Goal: Information Seeking & Learning: Learn about a topic

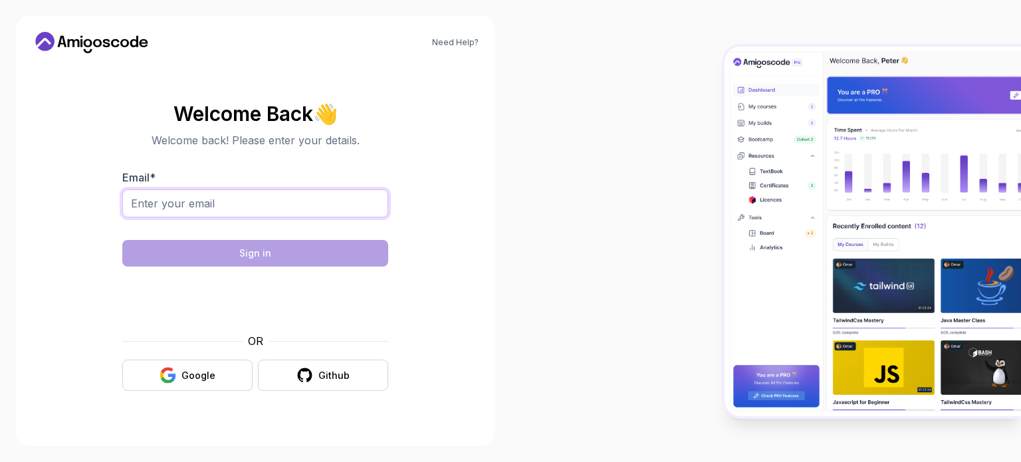
click at [186, 196] on input "Email *" at bounding box center [255, 203] width 266 height 28
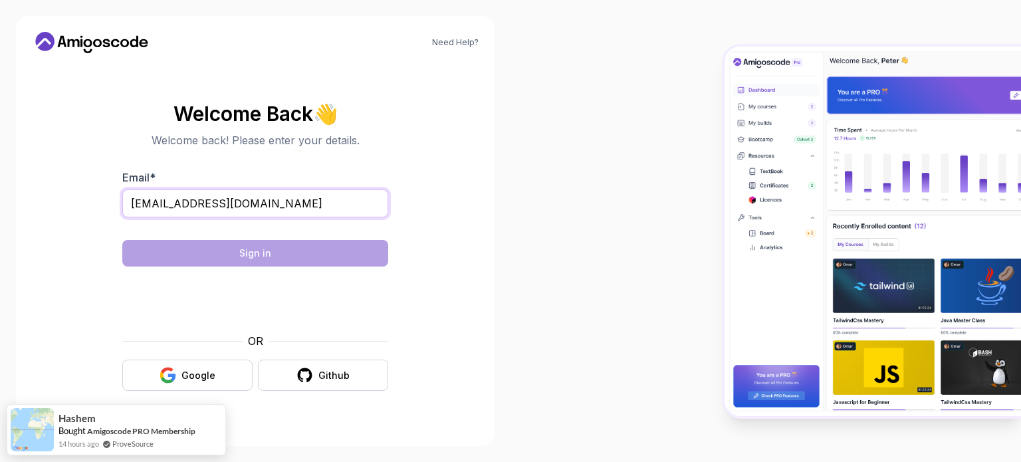
type input "seepanavallabhanarayana@gmail.com"
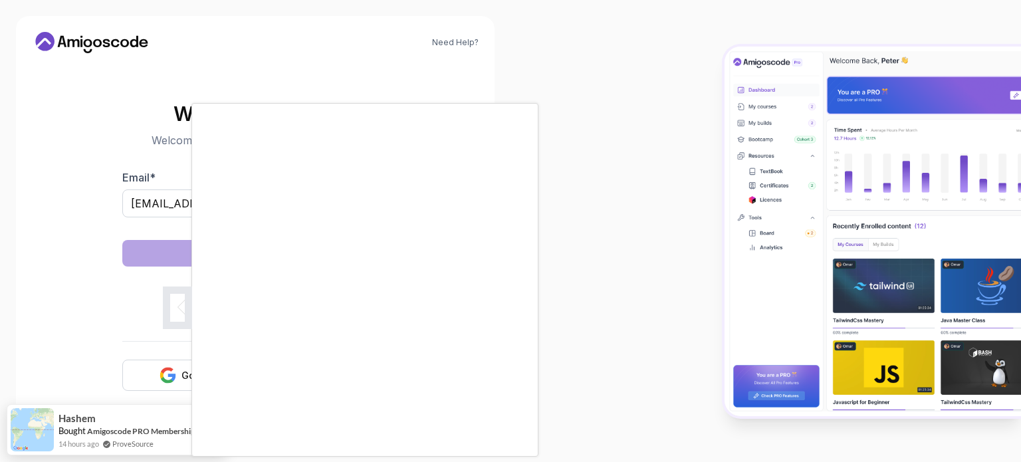
click at [698, 120] on body "Need Help? Welcome Back 👋 Welcome back! Please enter your details. Email * seep…" at bounding box center [510, 231] width 1021 height 462
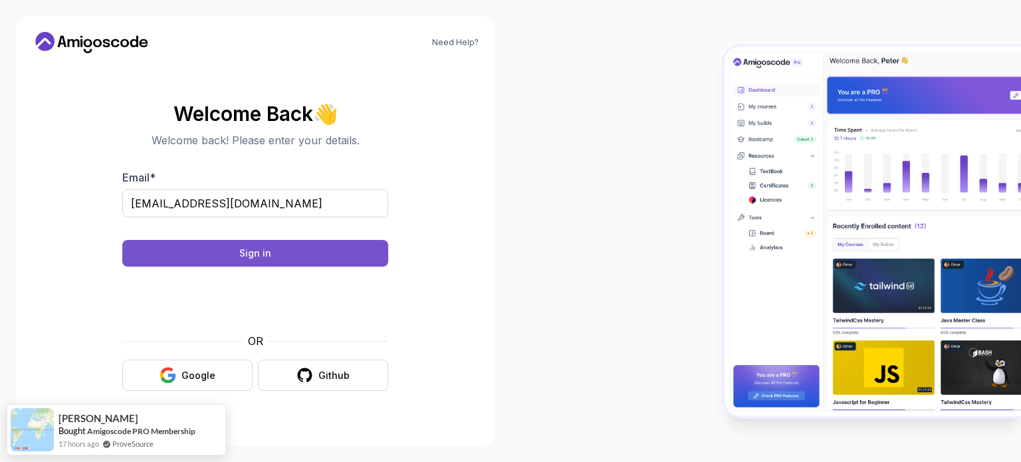
click at [303, 255] on button "Sign in" at bounding box center [255, 253] width 266 height 27
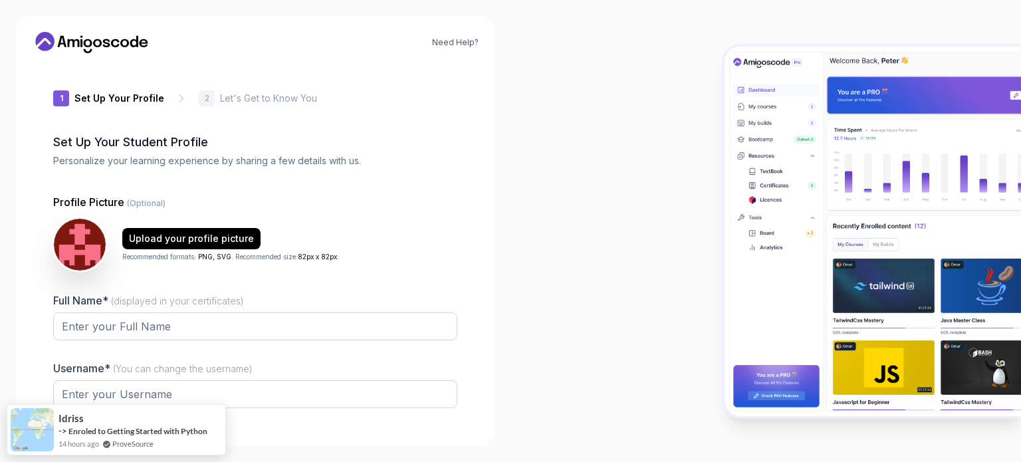
type input "mightyiguana63dcf"
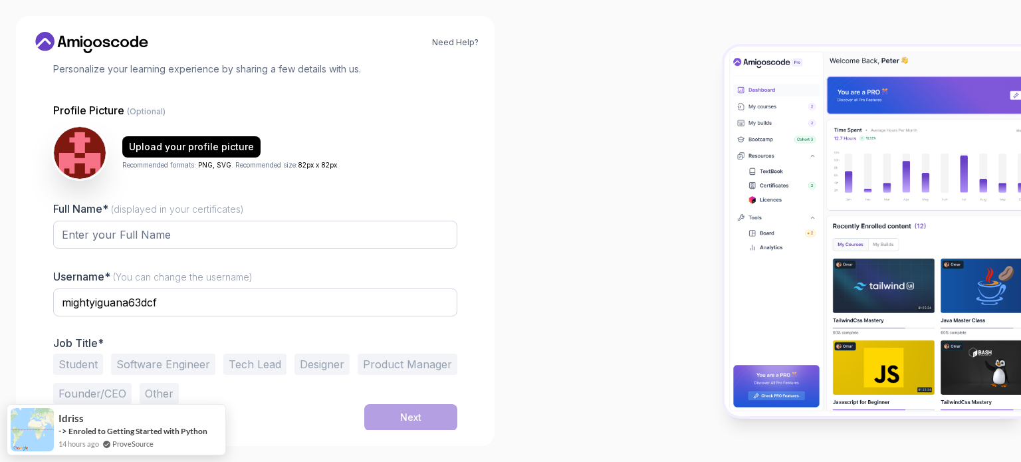
scroll to position [92, 0]
click at [183, 231] on input "Full Name* (displayed in your certificates)" at bounding box center [255, 235] width 404 height 28
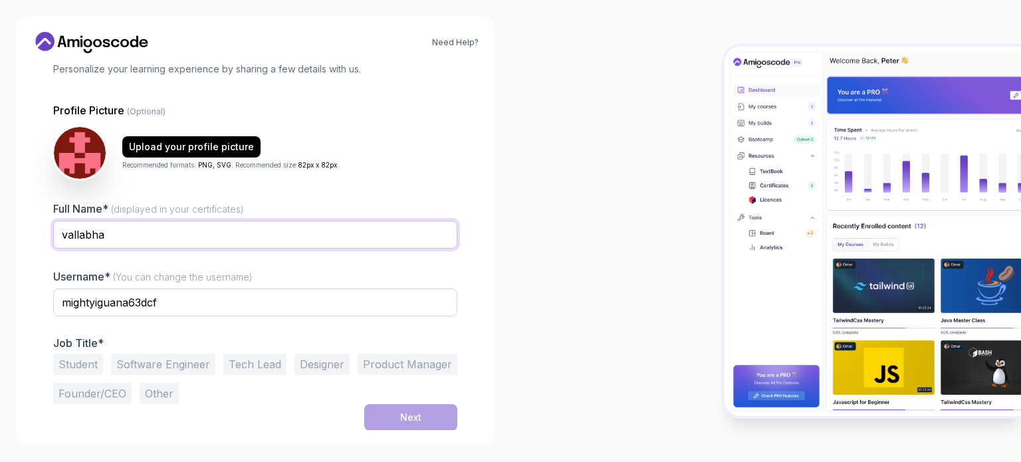
type input "vallabha"
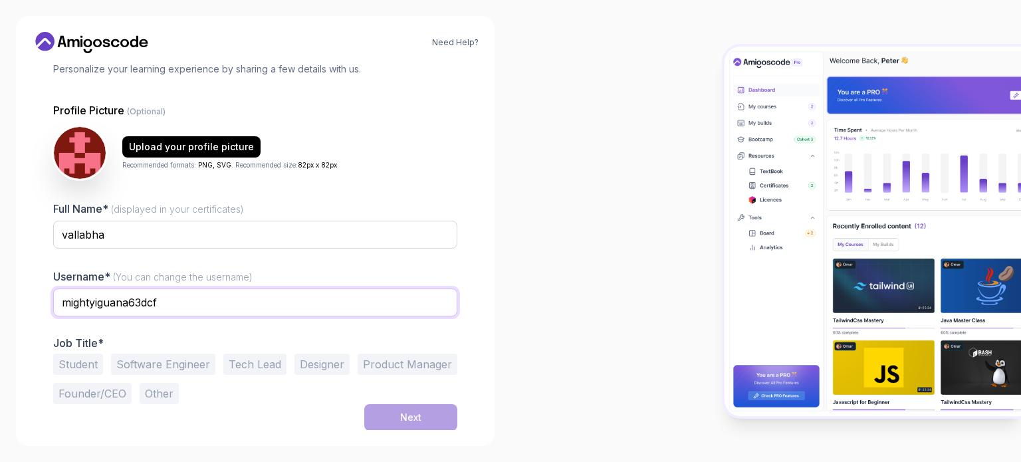
click at [189, 306] on input "mightyiguana63dcf" at bounding box center [255, 302] width 404 height 28
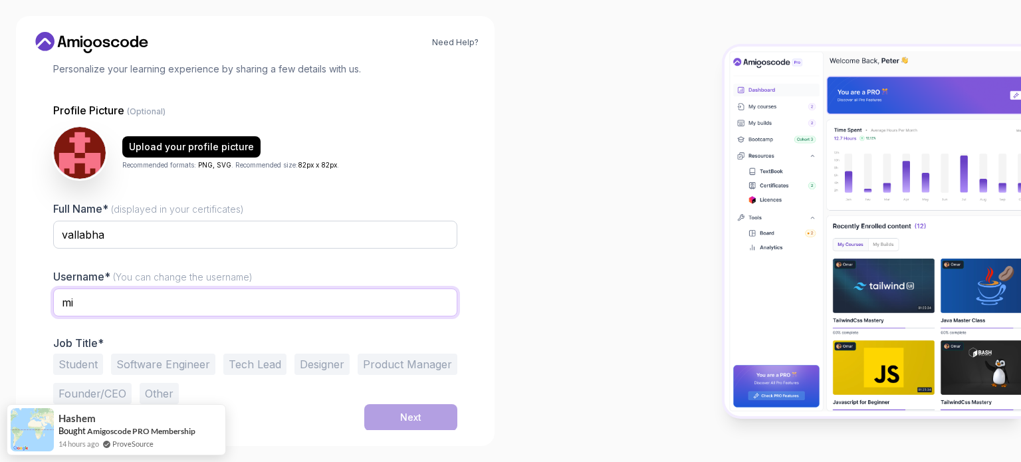
type input "m"
type input "vallabha"
click at [72, 366] on button "Student" at bounding box center [78, 364] width 50 height 21
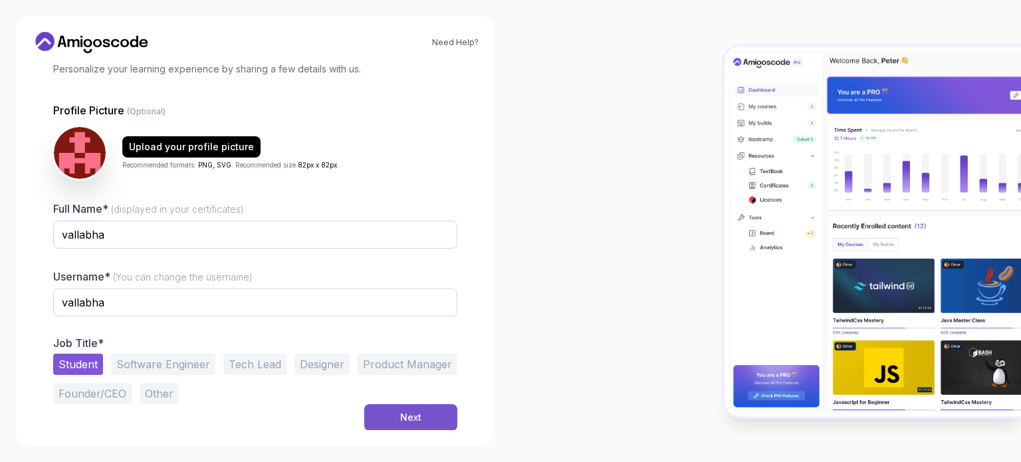
click at [408, 427] on button "Next" at bounding box center [410, 417] width 93 height 27
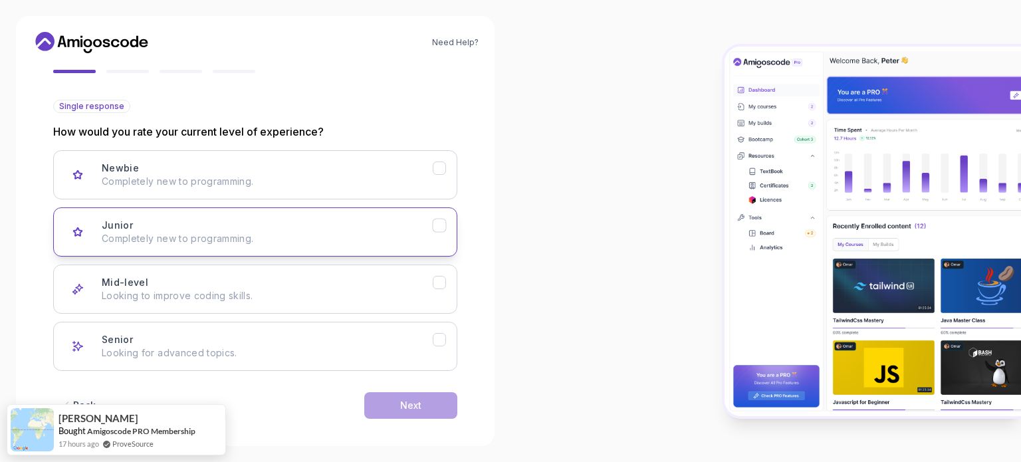
scroll to position [133, 0]
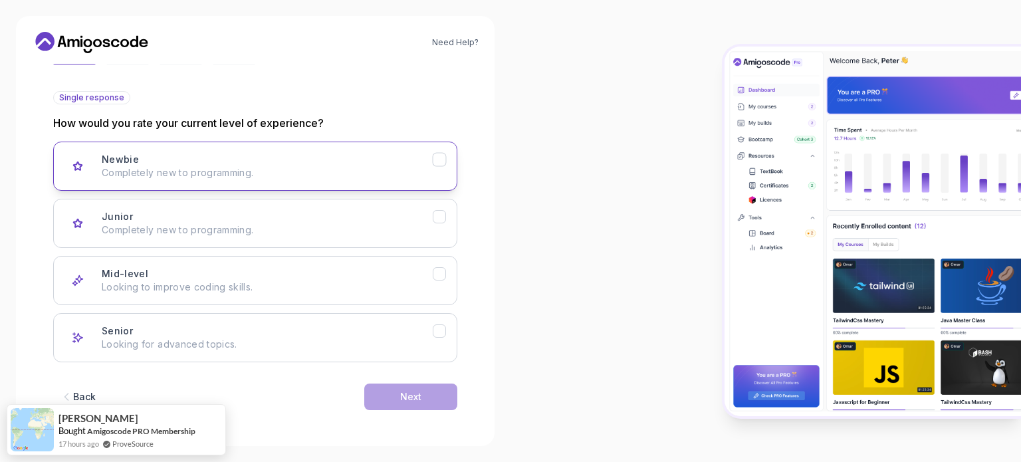
click at [362, 188] on button "Newbie Completely new to programming." at bounding box center [255, 166] width 404 height 49
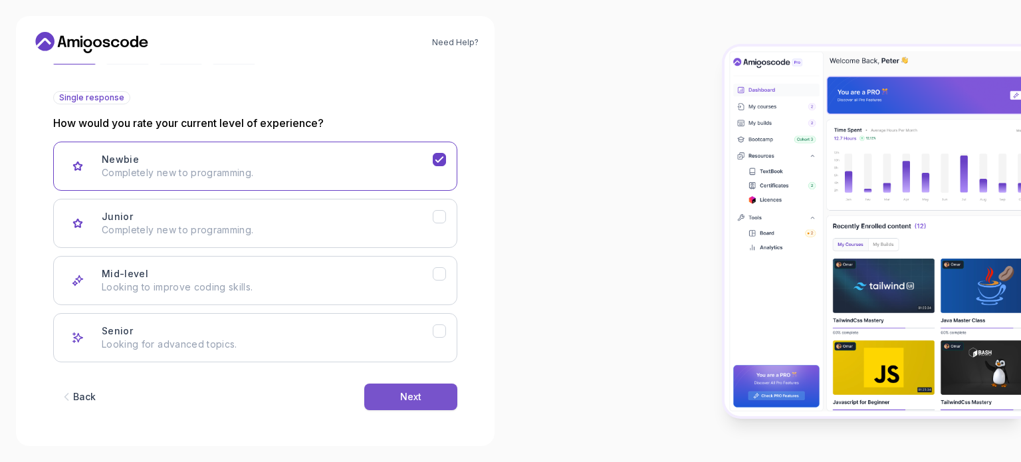
click at [400, 385] on button "Next" at bounding box center [410, 397] width 93 height 27
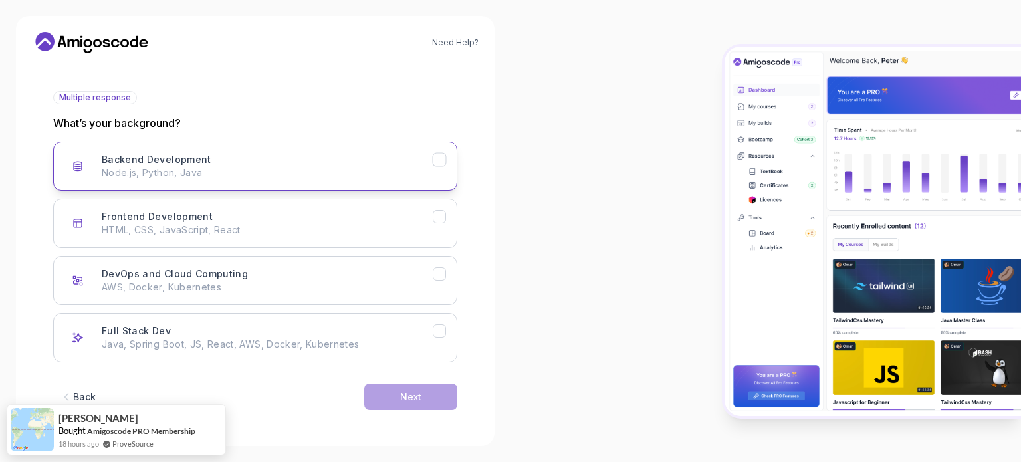
click at [439, 146] on button "Backend Development Node.js, Python, Java" at bounding box center [255, 166] width 404 height 49
click at [423, 390] on button "Next" at bounding box center [410, 397] width 93 height 27
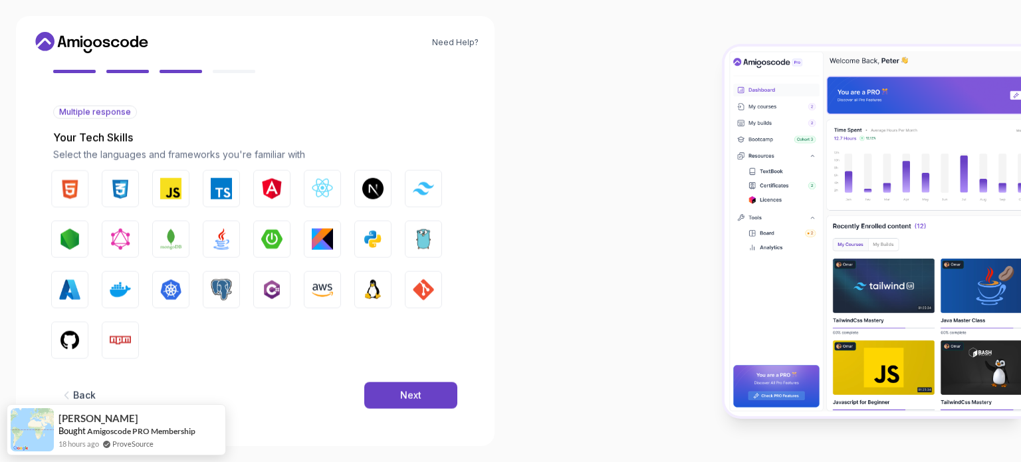
scroll to position [118, 0]
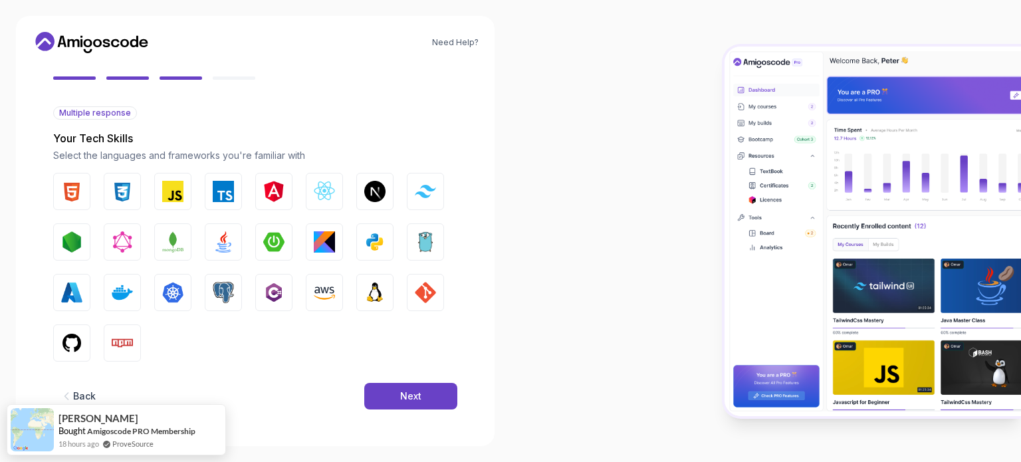
click at [74, 395] on div "Back" at bounding box center [84, 395] width 23 height 13
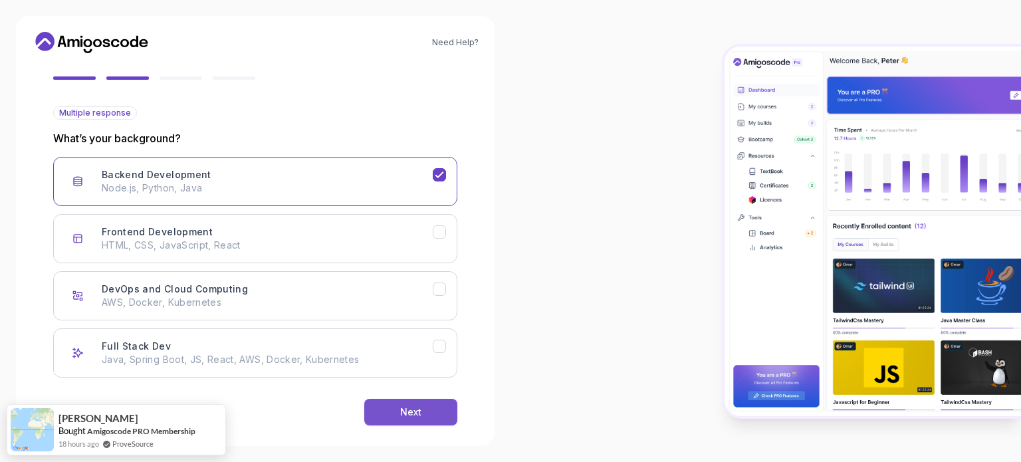
click at [420, 411] on div "Next" at bounding box center [410, 411] width 21 height 13
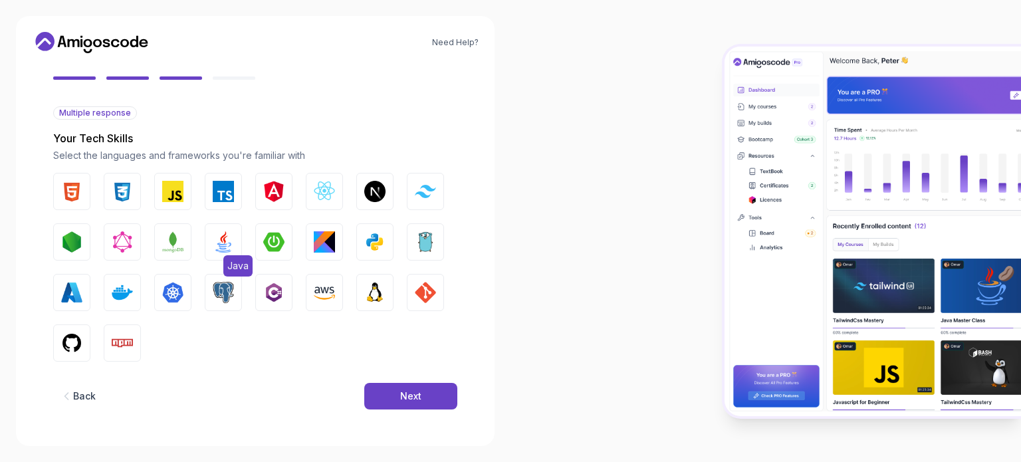
click at [225, 238] on img "button" at bounding box center [223, 241] width 21 height 21
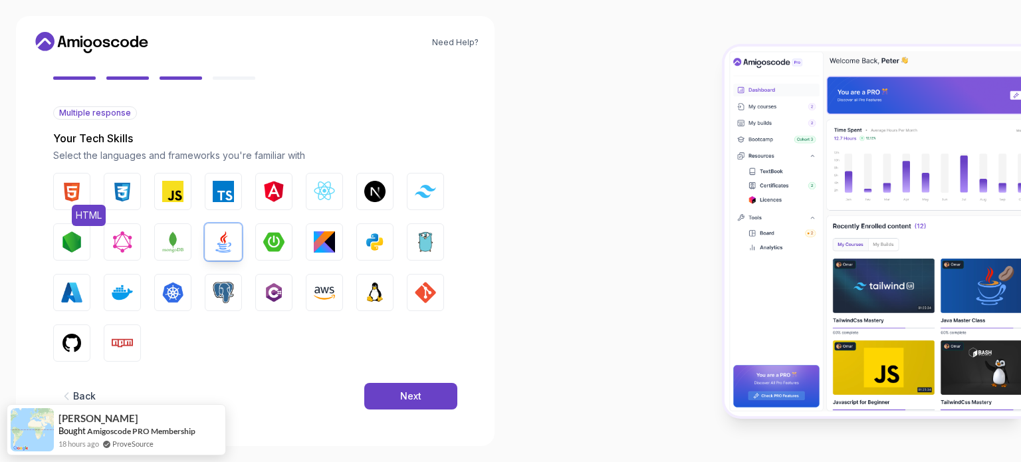
click at [84, 188] on button "HTML" at bounding box center [71, 191] width 37 height 37
click at [130, 186] on img "button" at bounding box center [122, 191] width 21 height 21
click at [419, 395] on div "Next" at bounding box center [410, 395] width 21 height 13
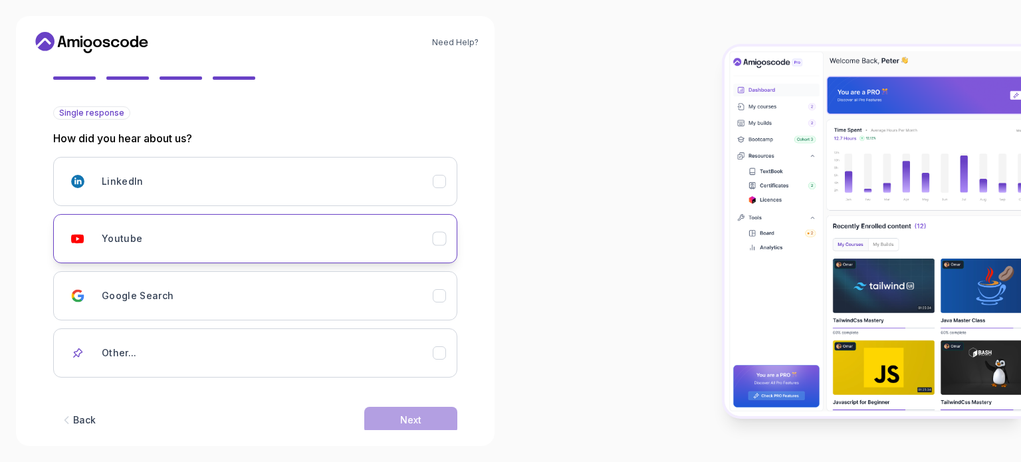
scroll to position [141, 0]
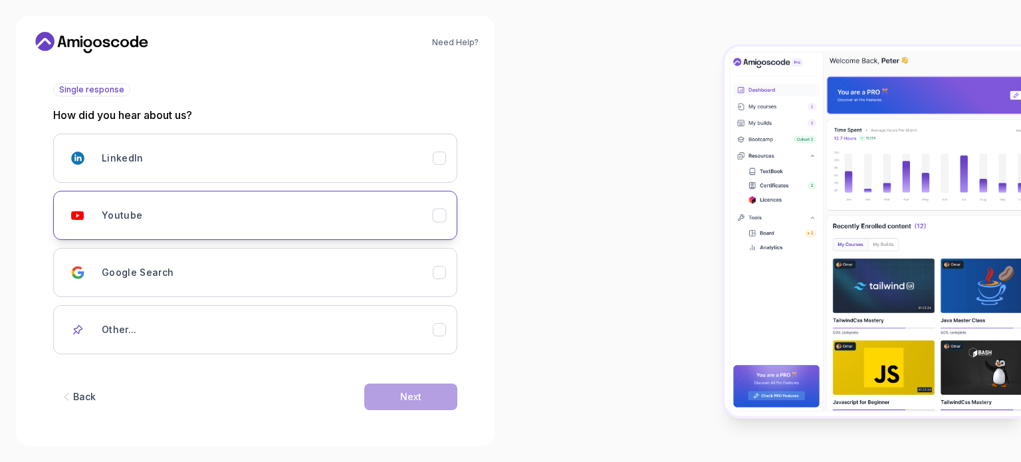
click at [401, 248] on button "Google Search" at bounding box center [255, 272] width 404 height 49
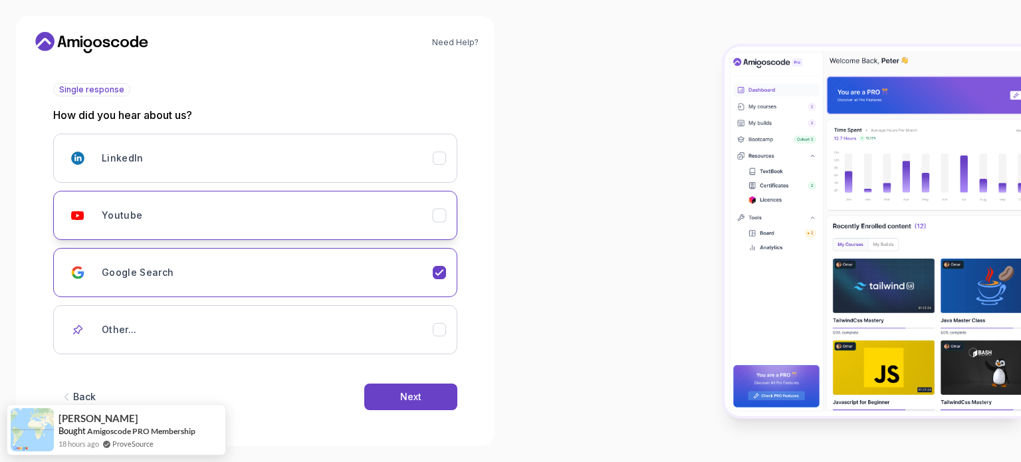
click at [391, 208] on div "Youtube" at bounding box center [267, 215] width 331 height 27
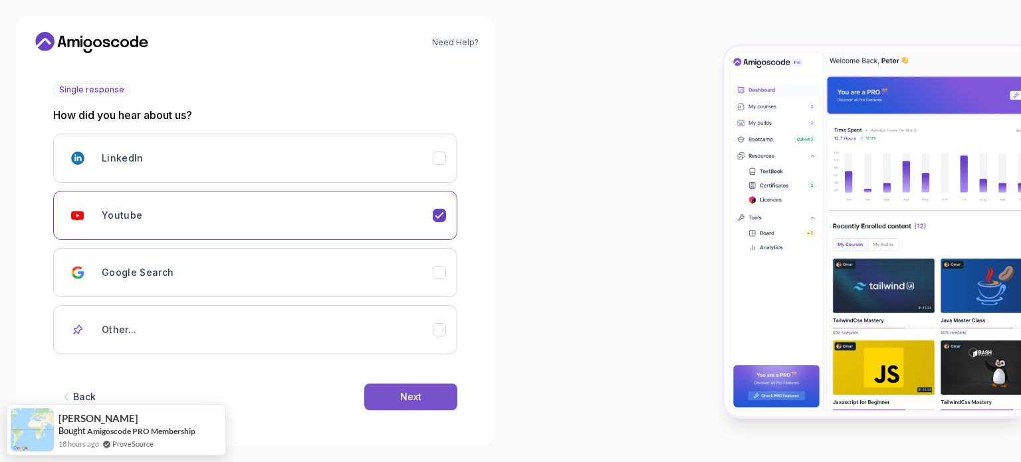
click at [435, 395] on button "Next" at bounding box center [410, 397] width 93 height 27
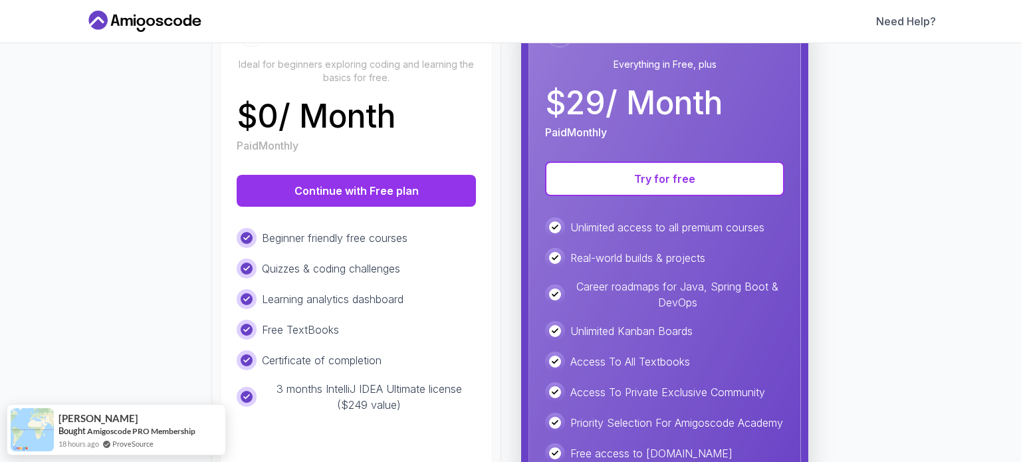
scroll to position [199, 0]
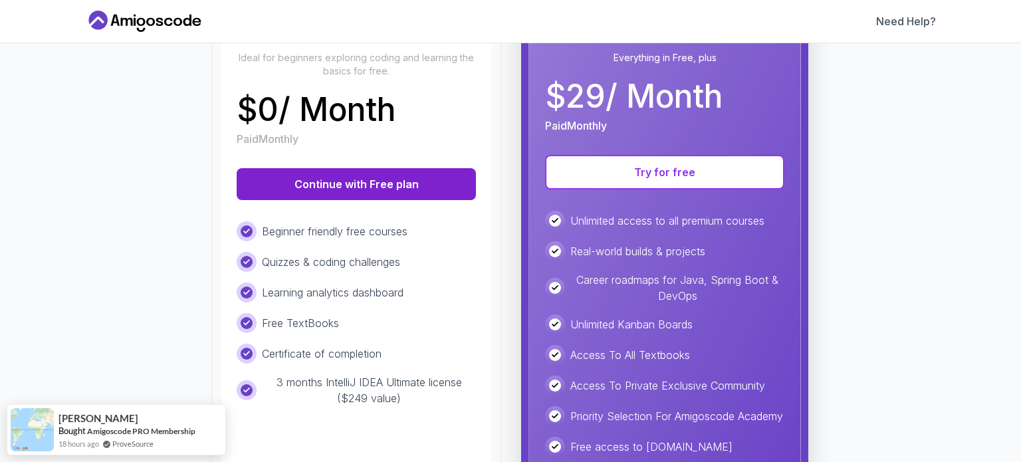
click at [352, 180] on button "Continue with Free plan" at bounding box center [356, 184] width 239 height 32
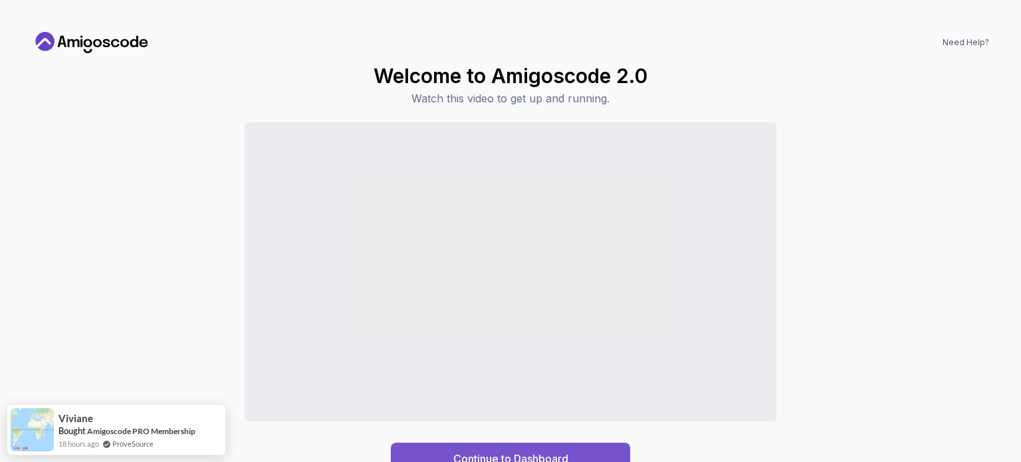
click at [559, 453] on div "Continue to Dashboard" at bounding box center [510, 459] width 115 height 16
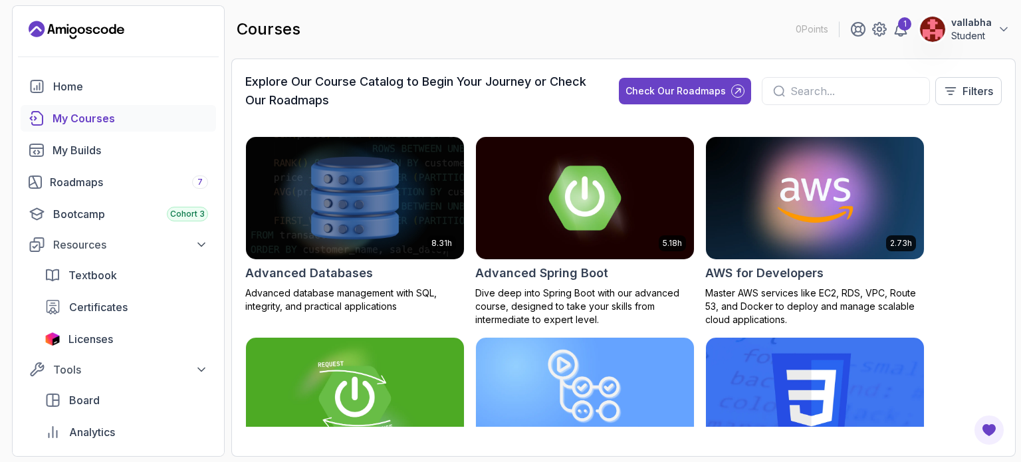
click at [161, 116] on div "My Courses" at bounding box center [131, 118] width 156 height 16
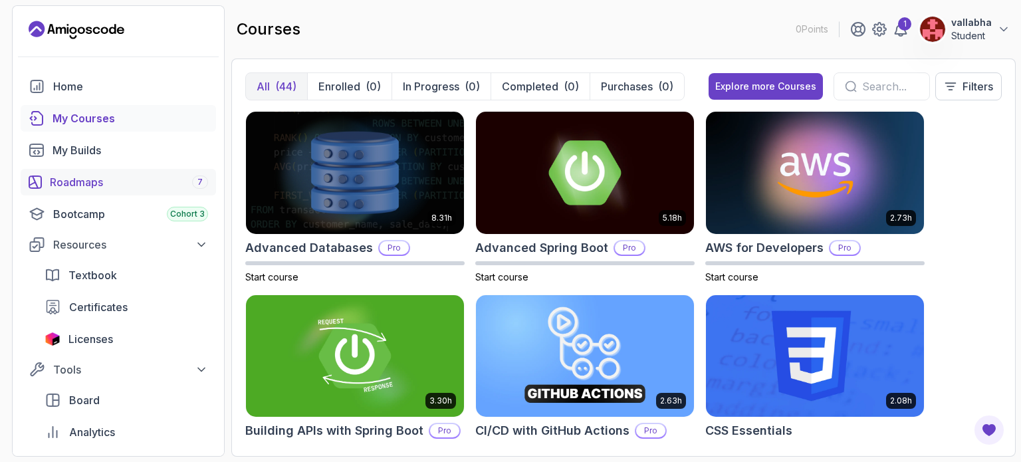
click at [148, 187] on div "Roadmaps 7" at bounding box center [129, 182] width 158 height 16
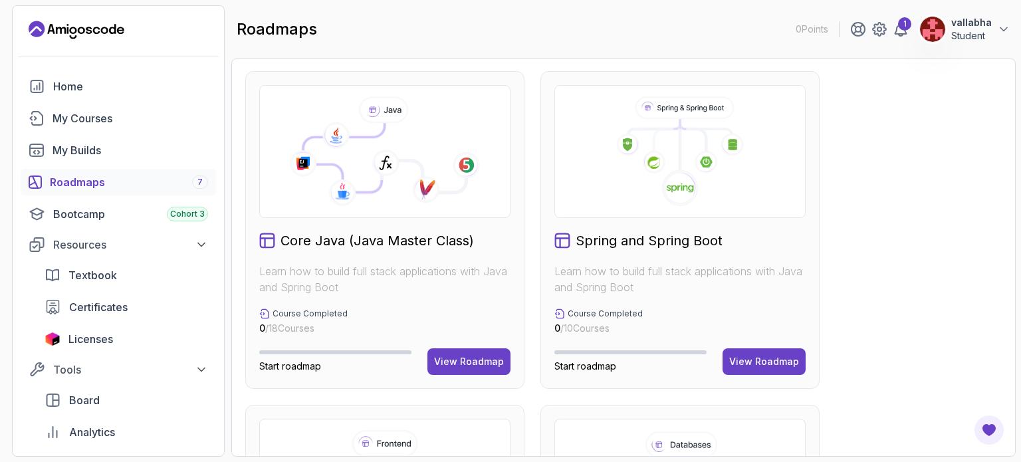
scroll to position [364, 0]
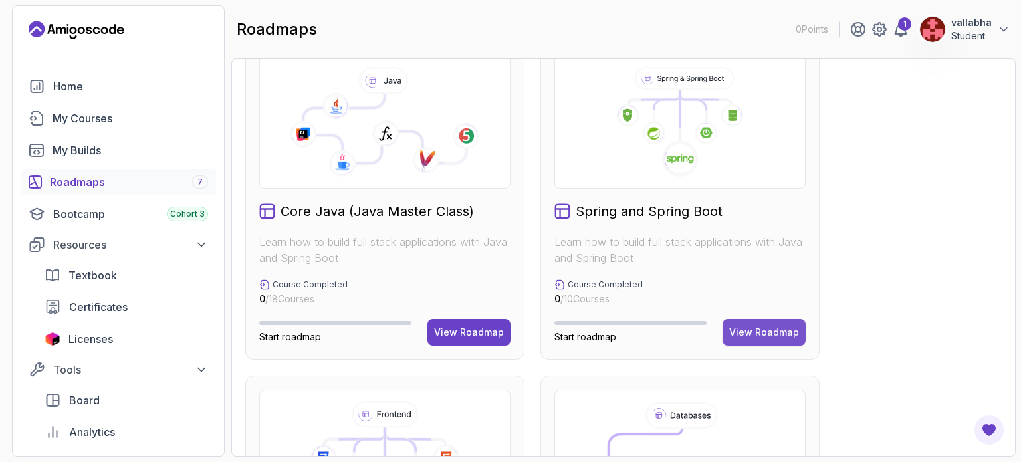
click at [763, 328] on div "View Roadmap" at bounding box center [764, 332] width 70 height 13
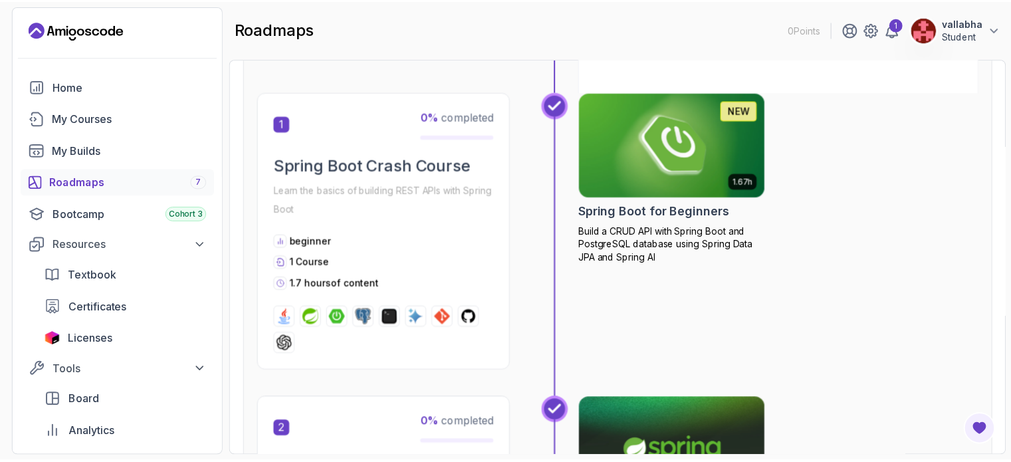
scroll to position [250, 0]
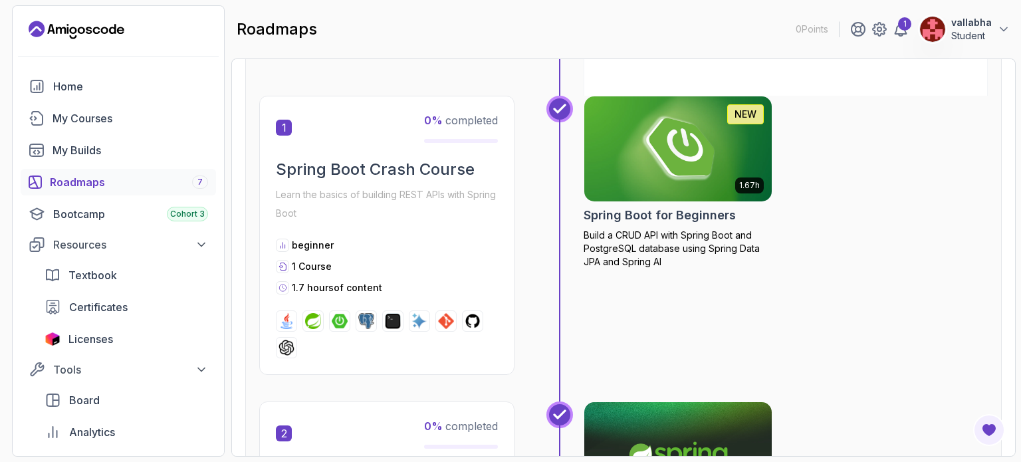
click at [672, 185] on img at bounding box center [678, 149] width 197 height 110
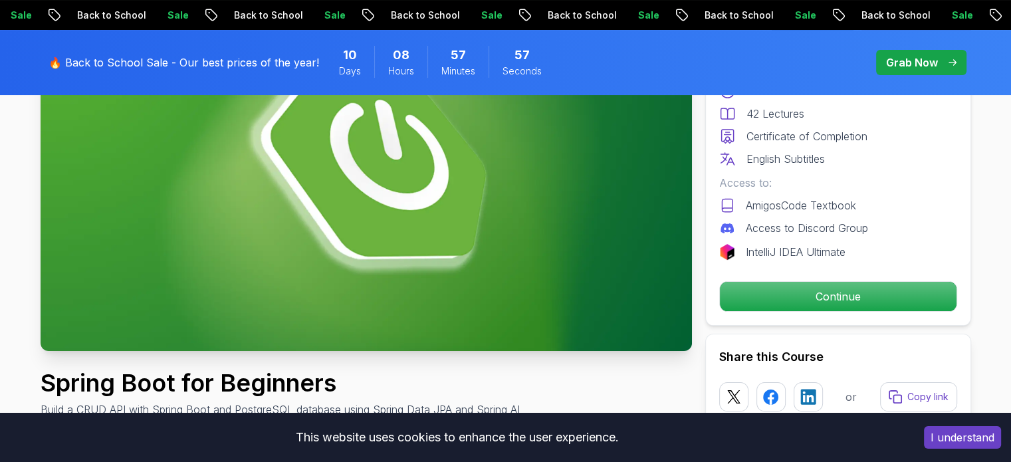
scroll to position [191, 0]
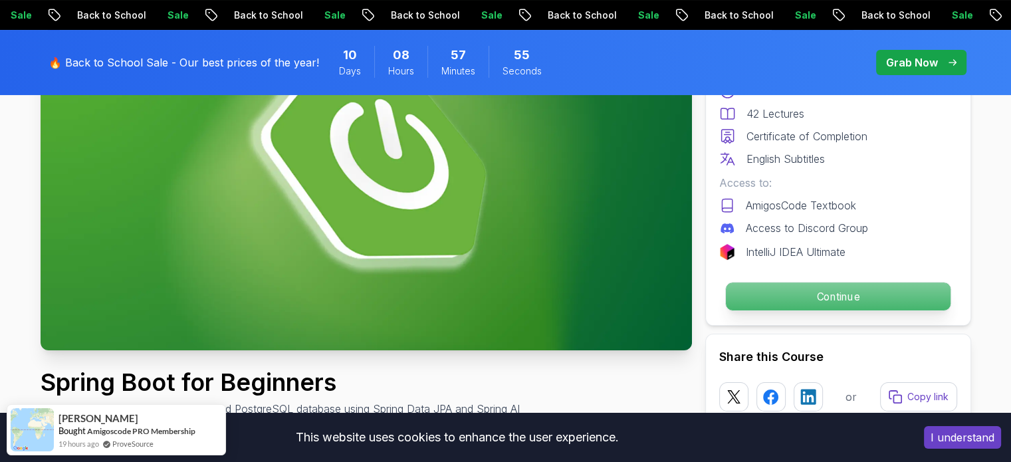
click at [794, 303] on p "Continue" at bounding box center [837, 296] width 225 height 28
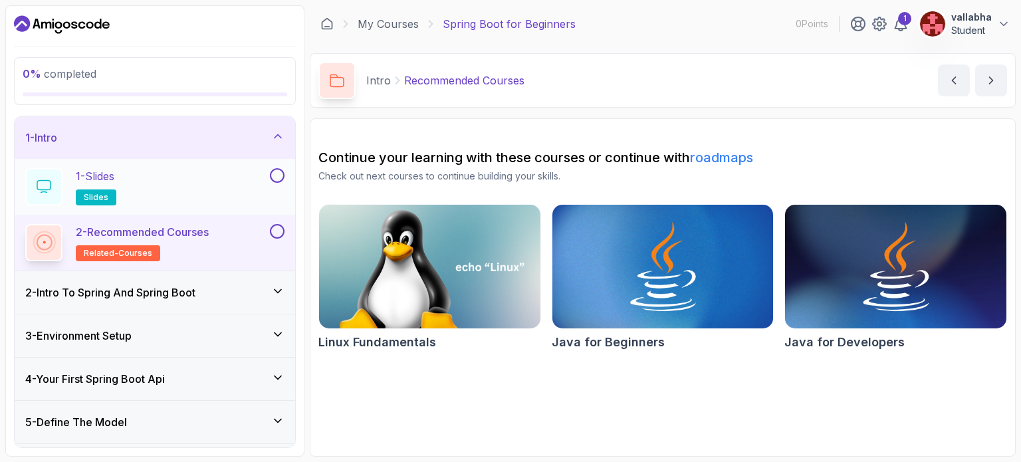
click at [189, 183] on div "1 - Slides slides" at bounding box center [146, 186] width 242 height 37
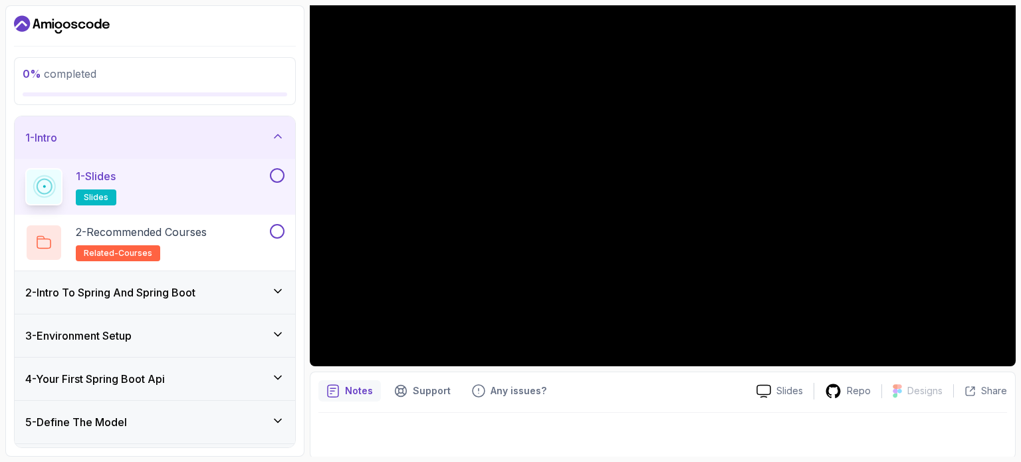
scroll to position [150, 0]
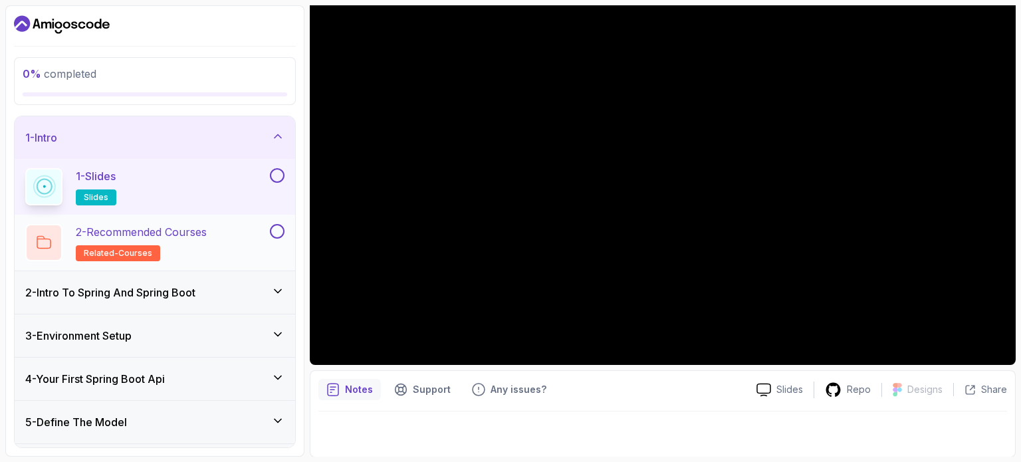
click at [237, 226] on div "2 - Recommended Courses related-courses" at bounding box center [146, 242] width 242 height 37
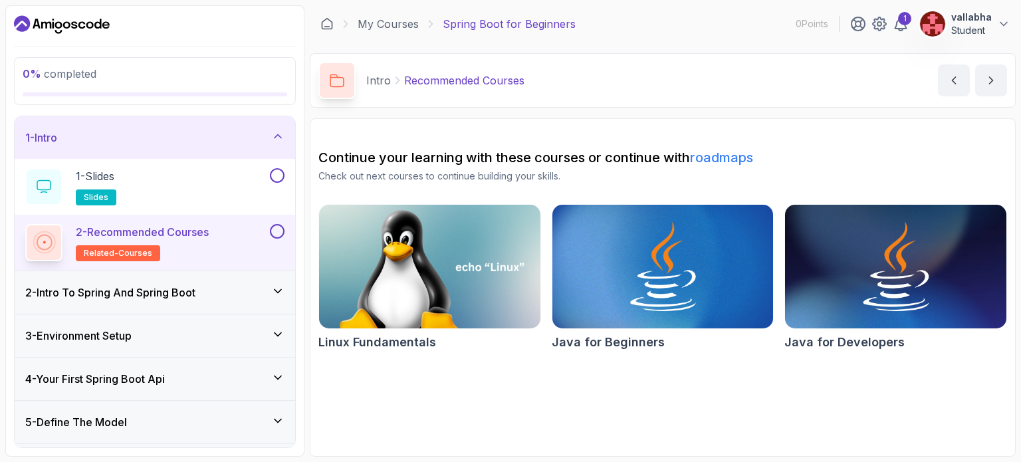
click at [255, 235] on div "2 - Recommended Courses related-courses" at bounding box center [146, 242] width 242 height 37
click at [256, 178] on div "1 - Slides slides" at bounding box center [146, 186] width 242 height 37
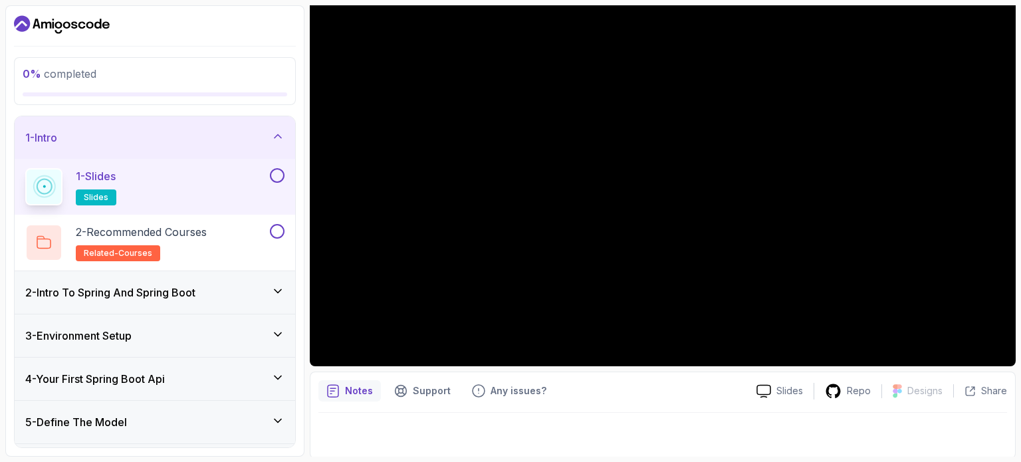
scroll to position [150, 0]
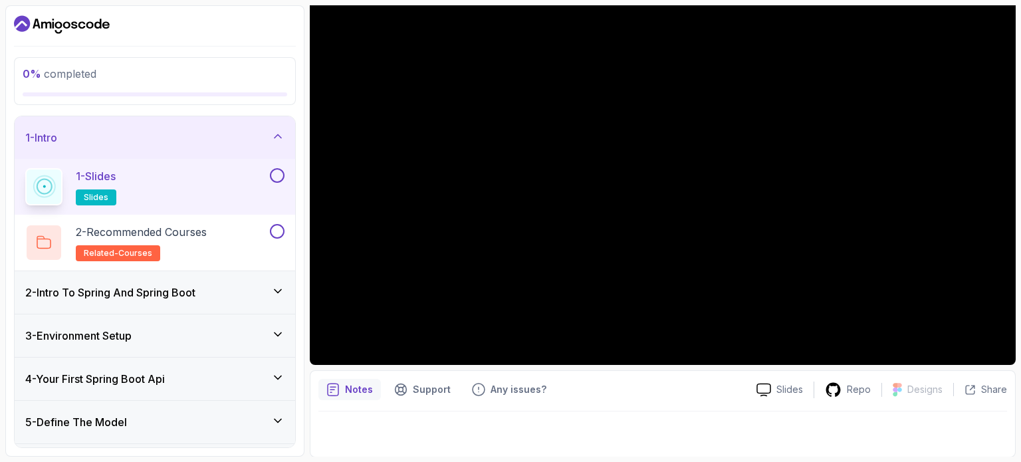
click at [151, 288] on h3 "2 - Intro To Spring And Spring Boot" at bounding box center [110, 292] width 170 height 16
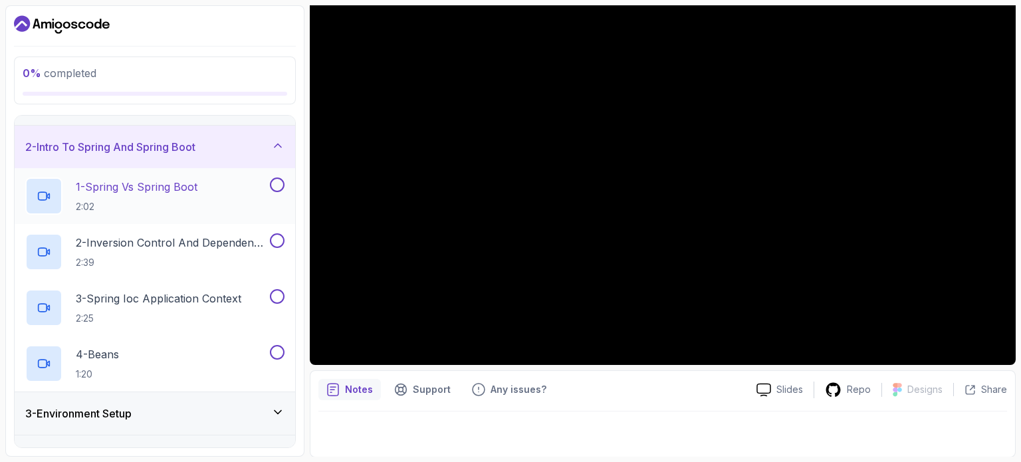
scroll to position [0, 0]
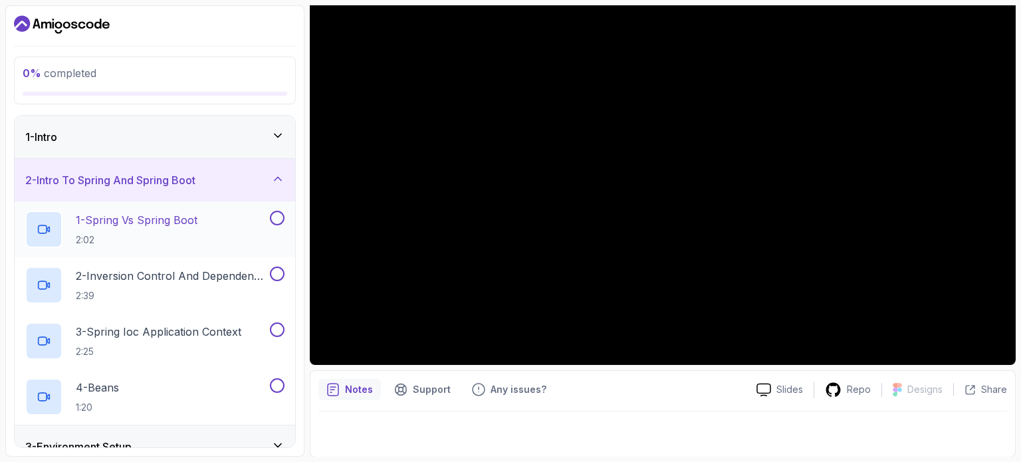
click at [218, 217] on div "1 - Spring Vs Spring Boot 2:02" at bounding box center [146, 229] width 242 height 37
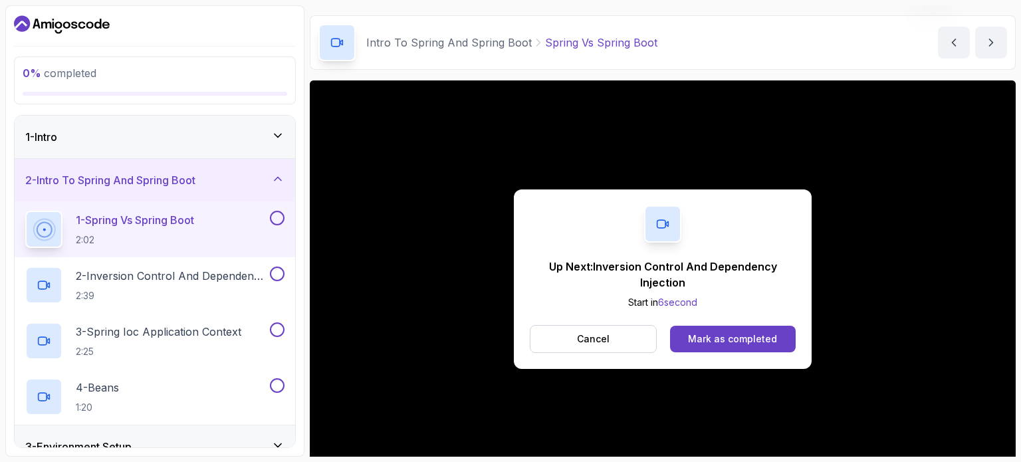
scroll to position [84, 0]
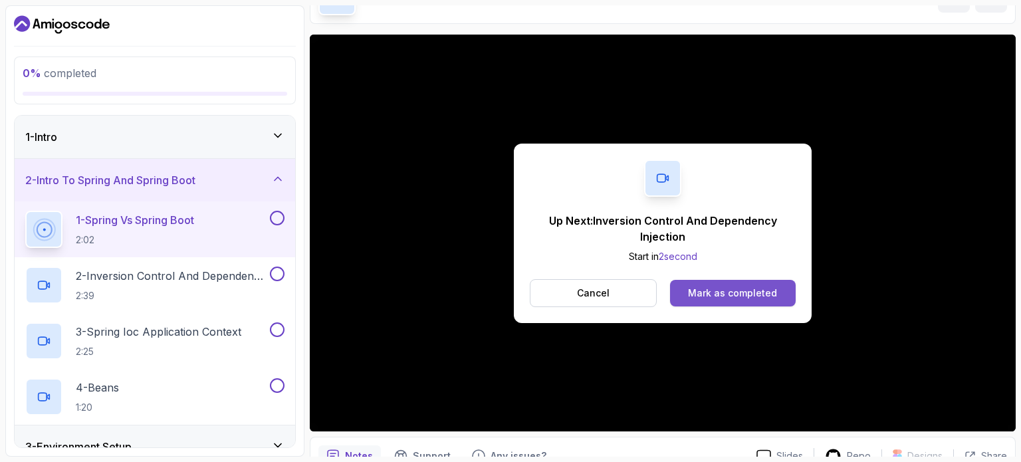
click at [686, 292] on button "Mark as completed" at bounding box center [733, 293] width 126 height 27
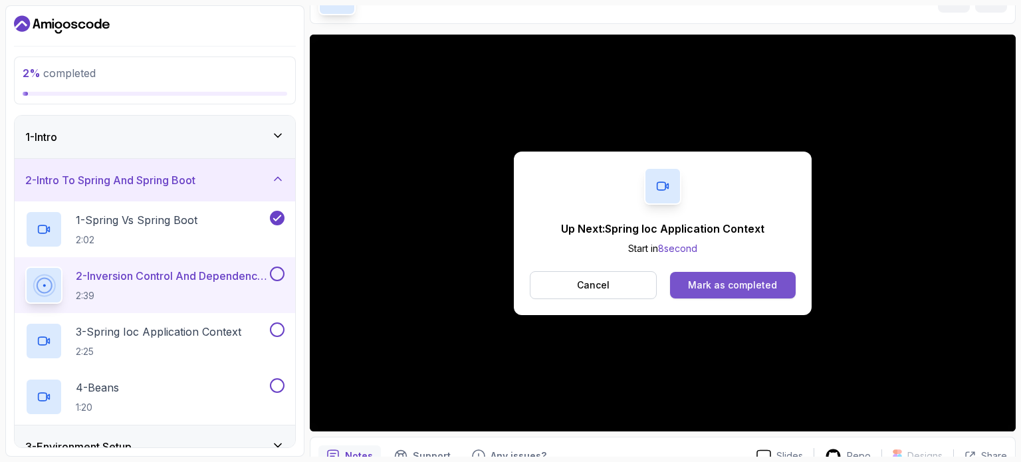
click at [741, 278] on div "Mark as completed" at bounding box center [732, 284] width 89 height 13
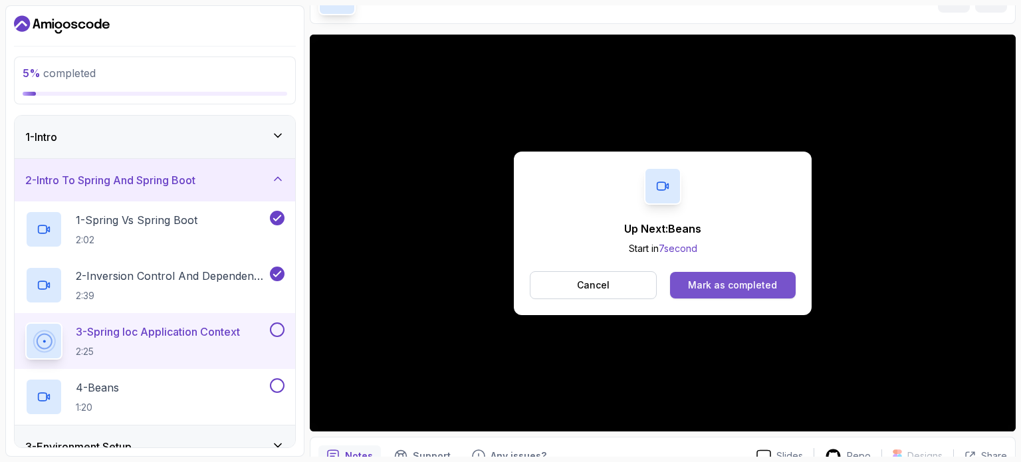
click at [700, 285] on div "Mark as completed" at bounding box center [732, 284] width 89 height 13
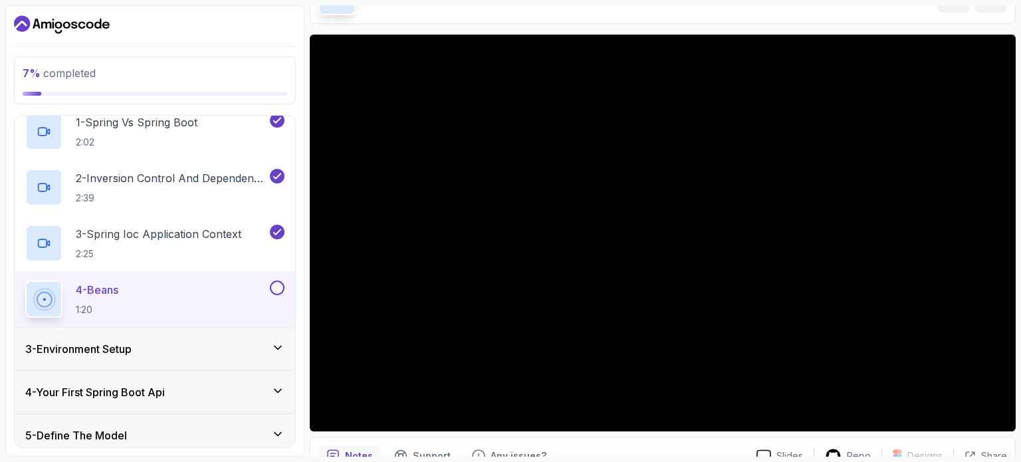
scroll to position [98, 0]
click at [122, 344] on h3 "3 - Environment Setup" at bounding box center [78, 348] width 106 height 16
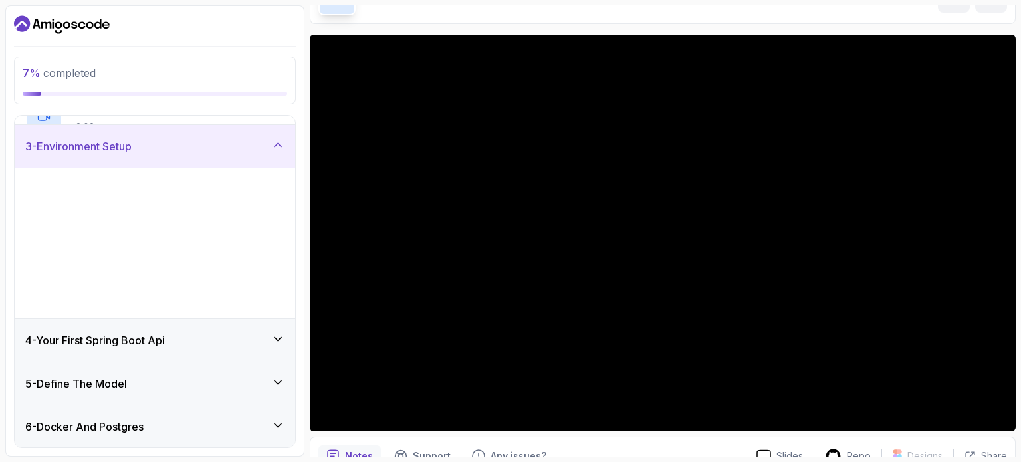
scroll to position [88, 0]
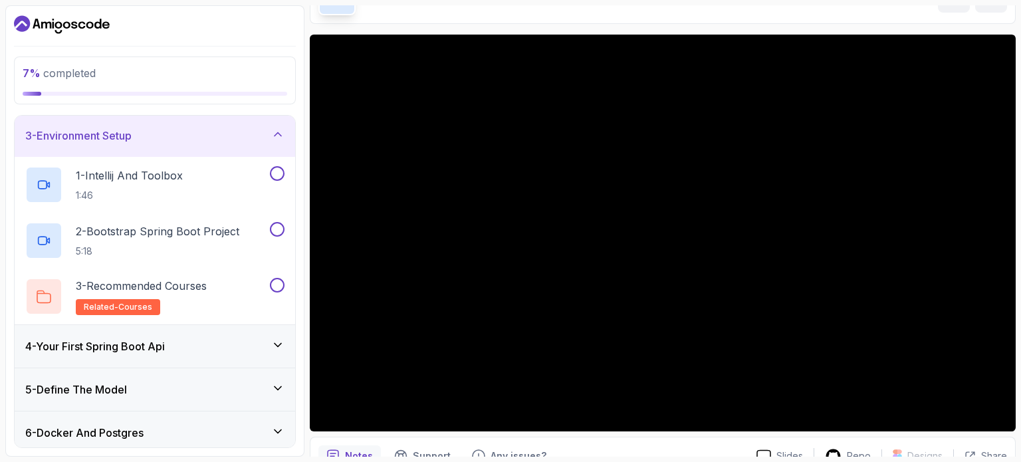
click at [269, 140] on div "3 - Environment Setup" at bounding box center [154, 136] width 259 height 16
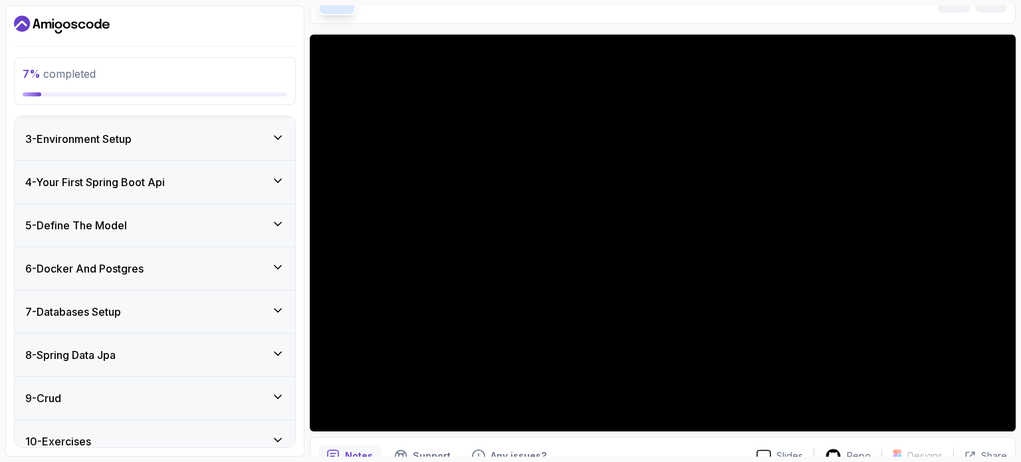
scroll to position [0, 0]
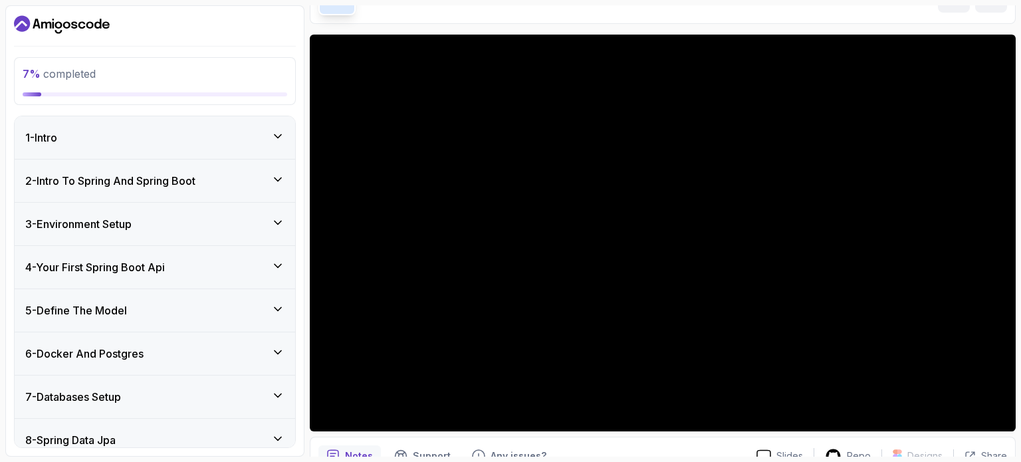
click at [223, 124] on div "1 - Intro" at bounding box center [155, 137] width 280 height 43
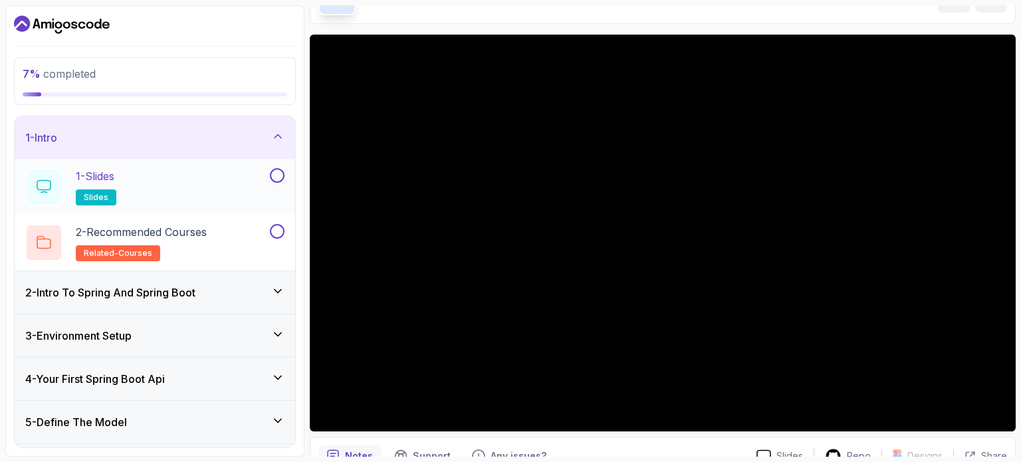
click at [276, 172] on button at bounding box center [277, 175] width 15 height 15
click at [277, 131] on icon at bounding box center [277, 136] width 13 height 13
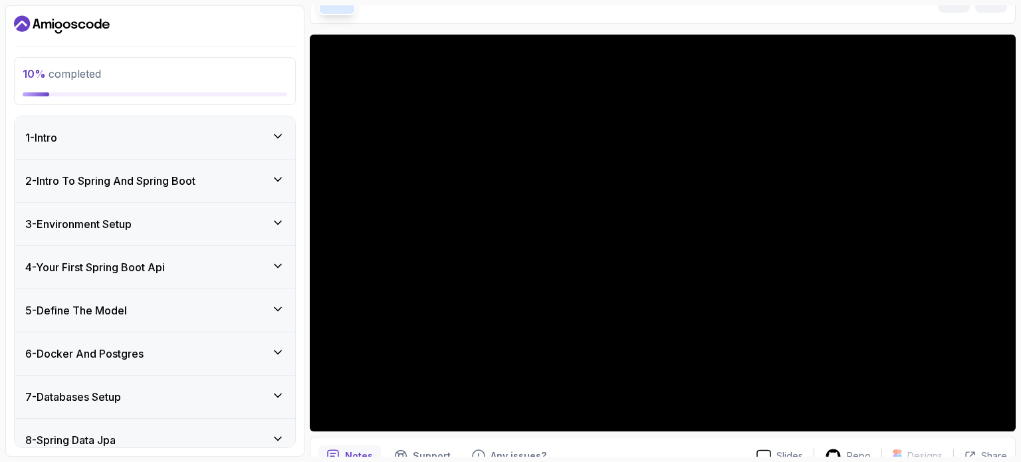
click at [284, 185] on div "2 - Intro To Spring And Spring Boot" at bounding box center [155, 181] width 280 height 43
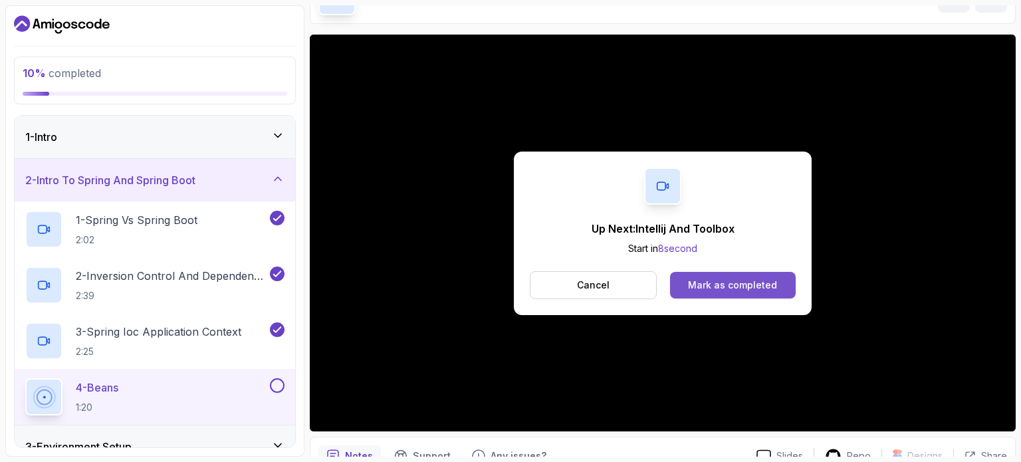
click at [687, 279] on button "Mark as completed" at bounding box center [733, 285] width 126 height 27
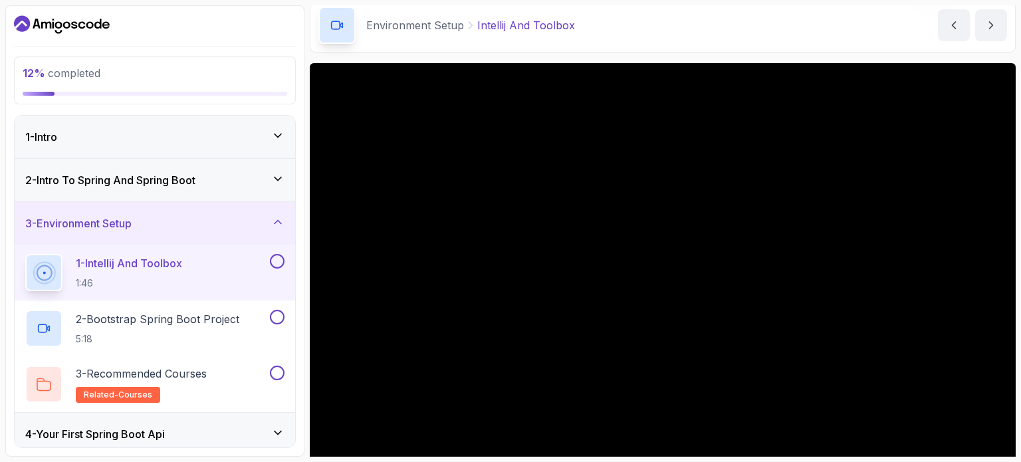
scroll to position [56, 0]
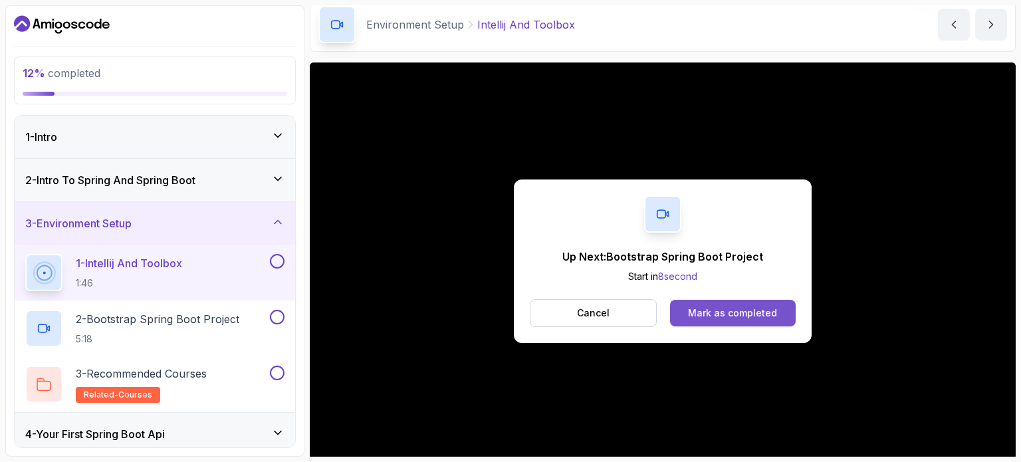
click at [728, 309] on div "Mark as completed" at bounding box center [732, 312] width 89 height 13
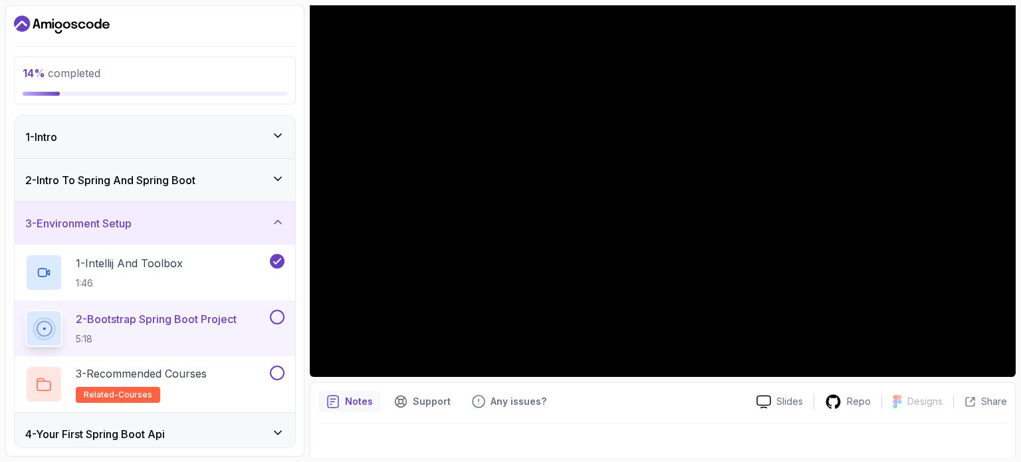
scroll to position [150, 0]
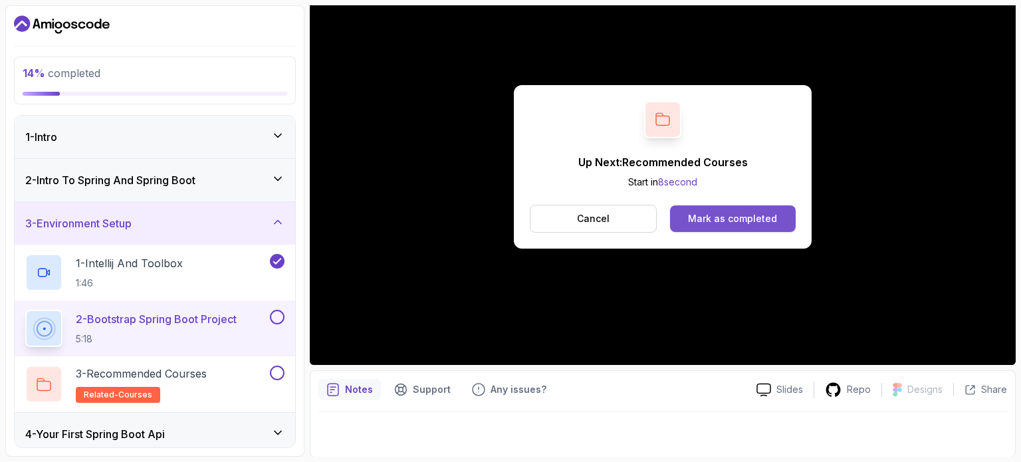
click at [748, 217] on div "Mark as completed" at bounding box center [732, 218] width 89 height 13
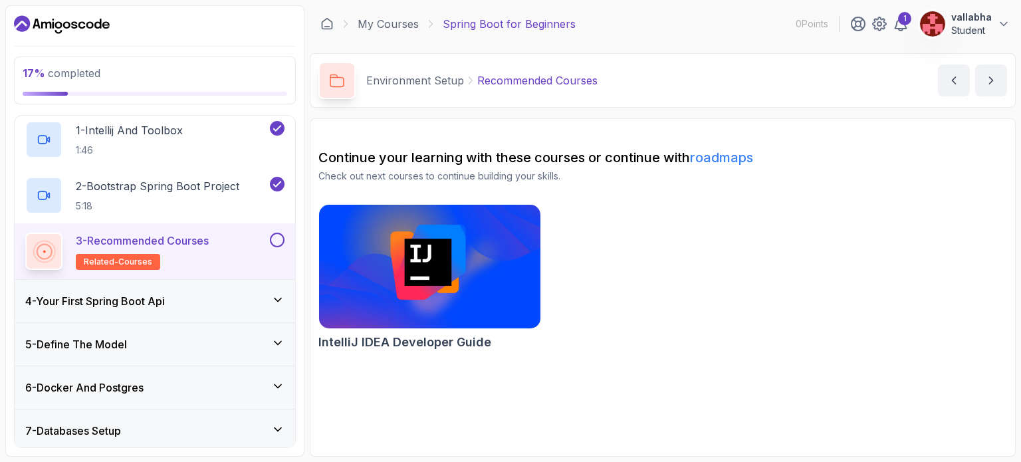
scroll to position [136, 0]
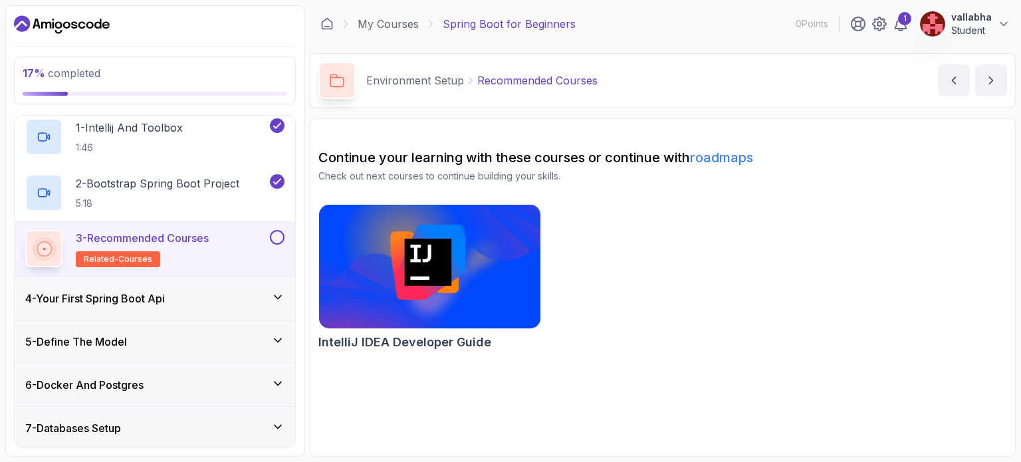
click at [279, 293] on icon at bounding box center [277, 296] width 13 height 13
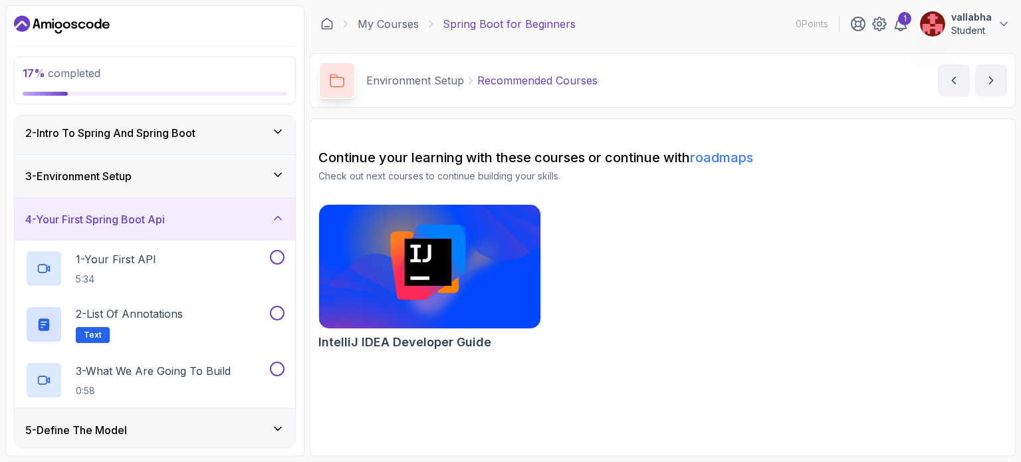
scroll to position [45, 0]
click at [199, 256] on div "1 - Your First API 5:34" at bounding box center [146, 270] width 242 height 37
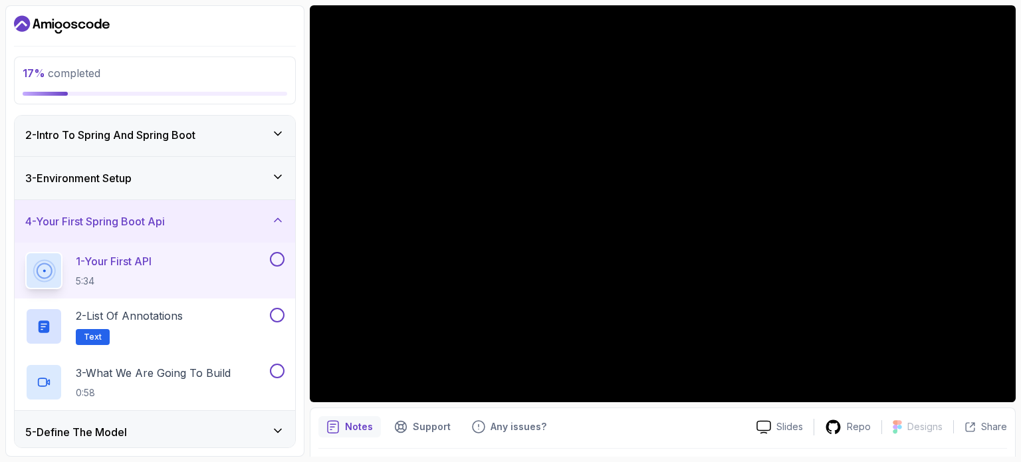
scroll to position [114, 0]
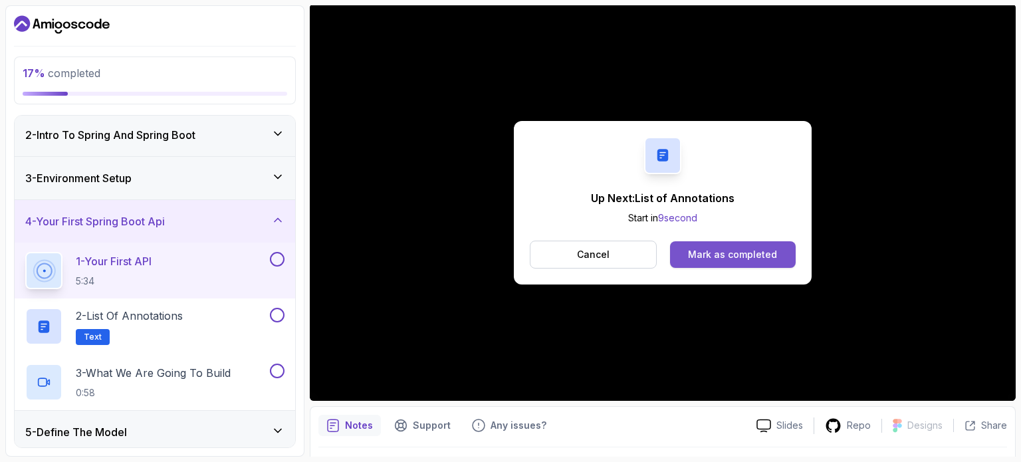
click at [742, 260] on div "Mark as completed" at bounding box center [732, 254] width 89 height 13
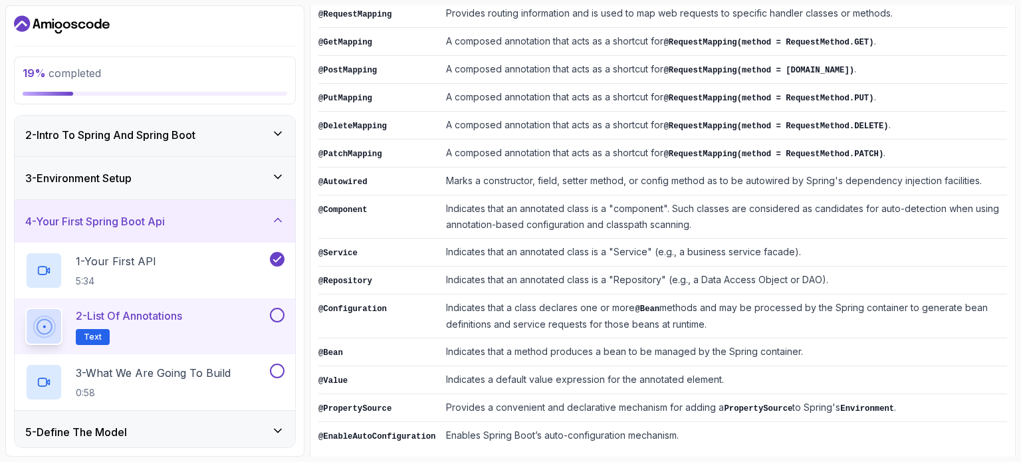
scroll to position [350, 0]
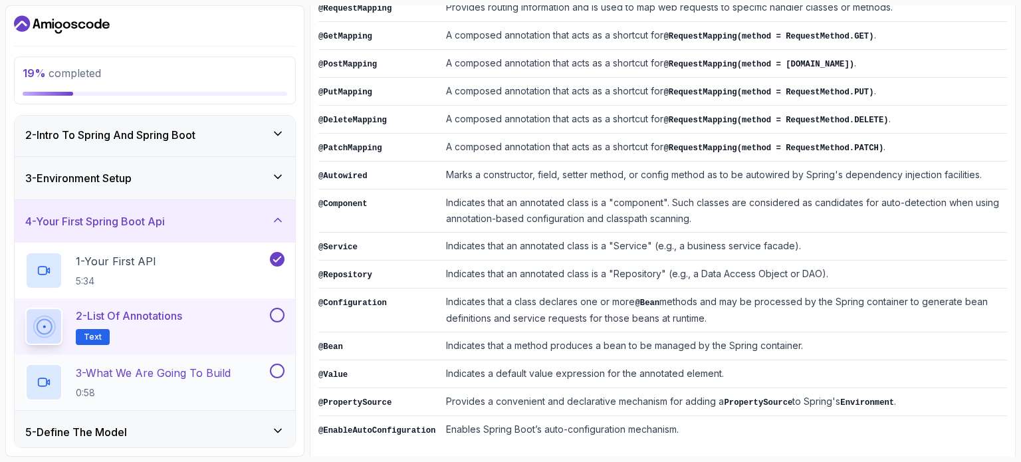
click at [263, 371] on div "3 - What We Are Going To Build 0:58" at bounding box center [146, 382] width 242 height 37
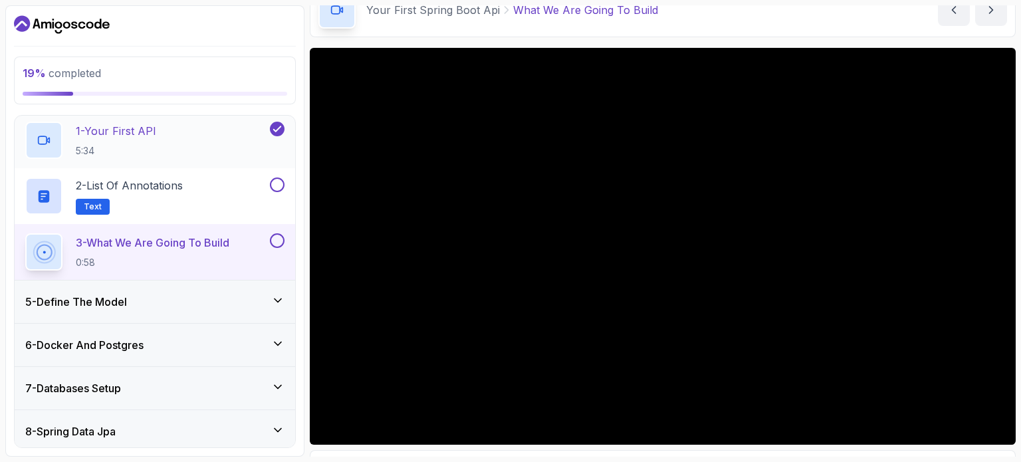
scroll to position [181, 0]
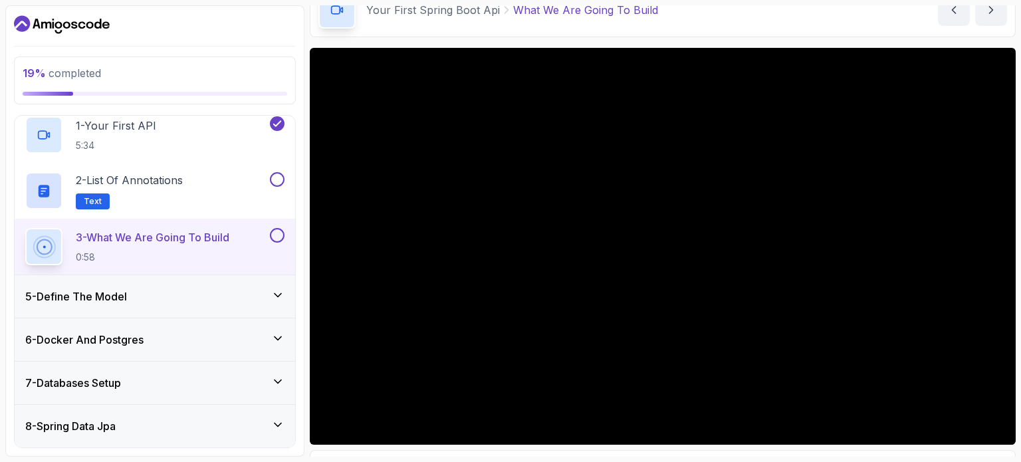
click at [277, 297] on icon at bounding box center [277, 294] width 13 height 13
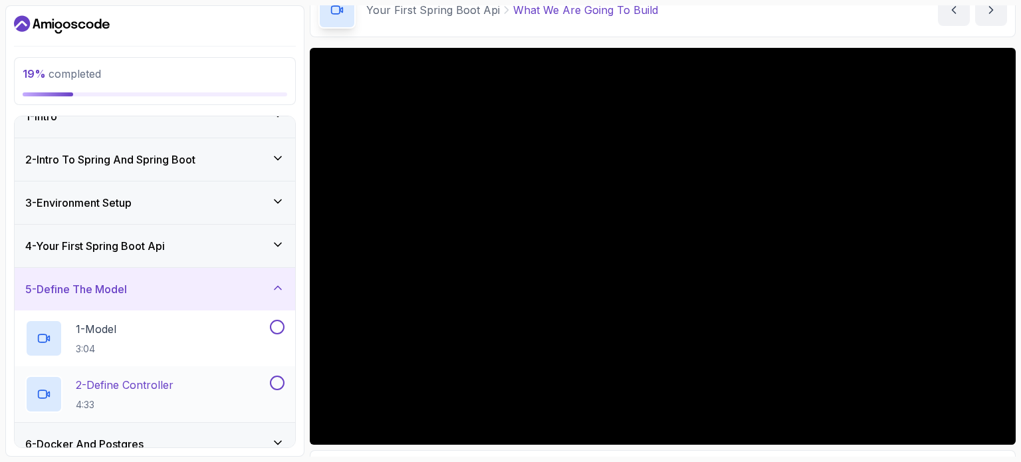
scroll to position [21, 0]
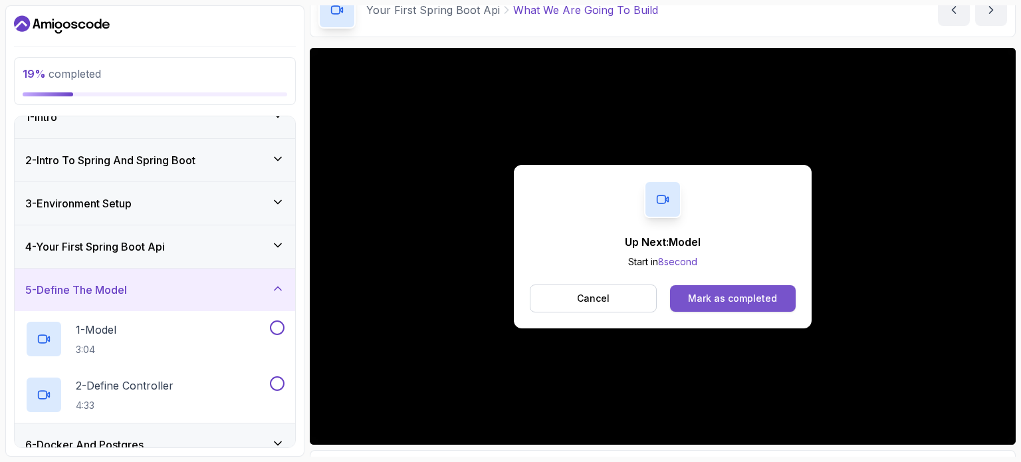
click at [718, 289] on button "Mark as completed" at bounding box center [733, 298] width 126 height 27
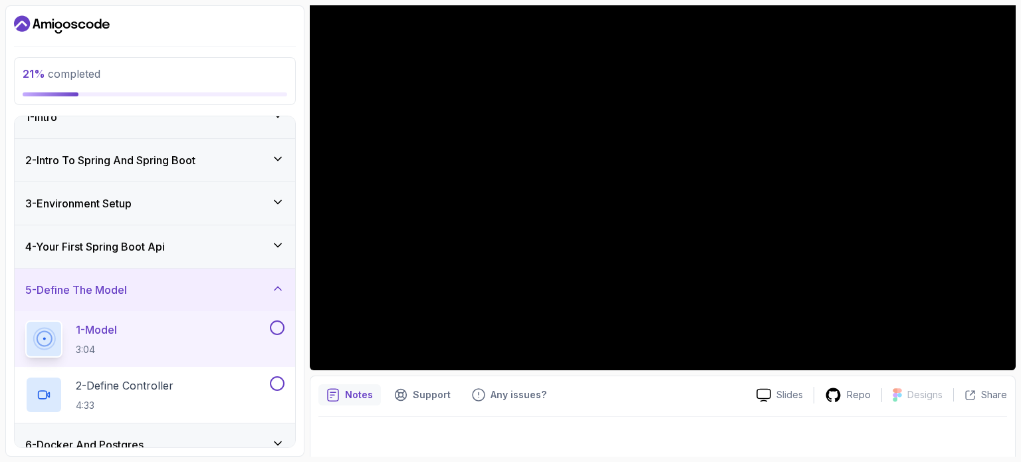
scroll to position [150, 0]
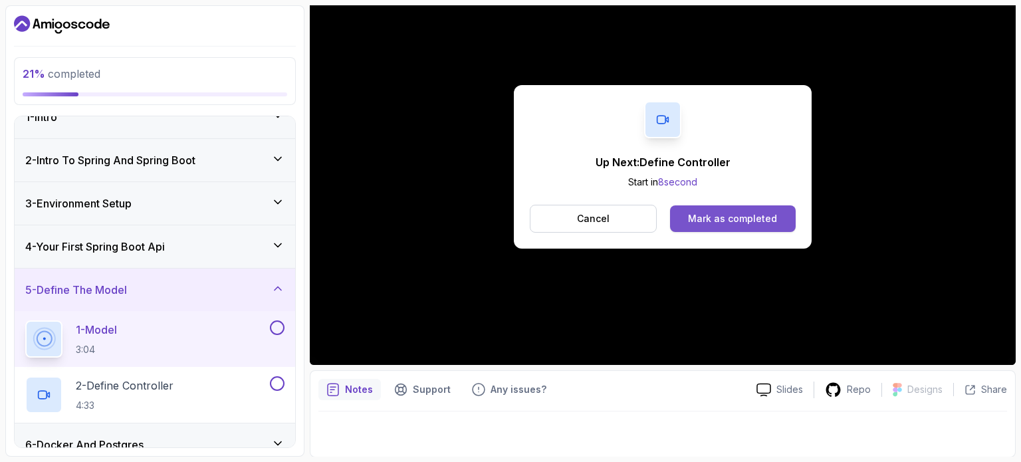
click at [711, 207] on button "Mark as completed" at bounding box center [733, 218] width 126 height 27
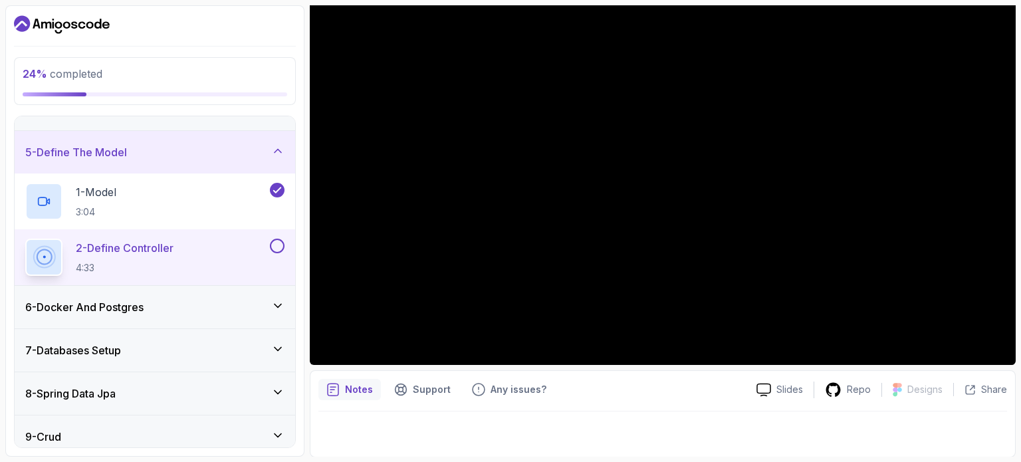
scroll to position [160, 0]
click at [280, 299] on icon at bounding box center [277, 304] width 13 height 13
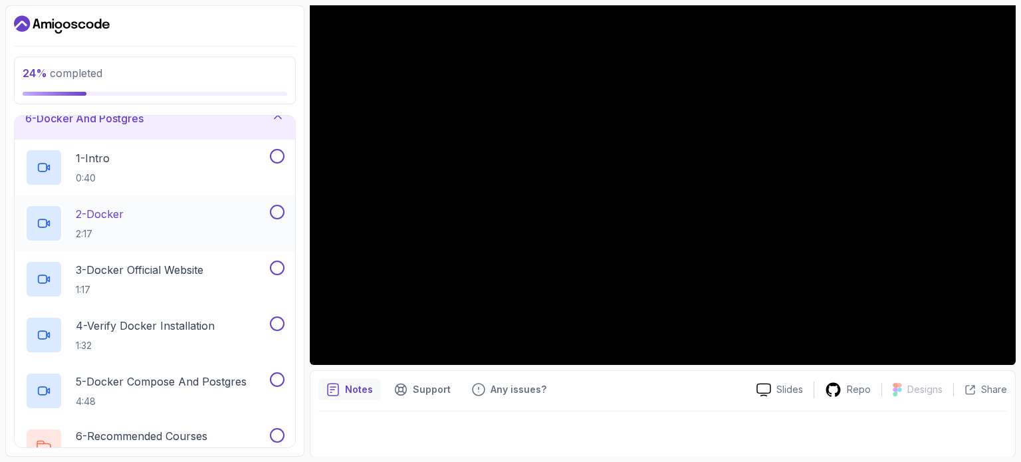
scroll to position [102, 0]
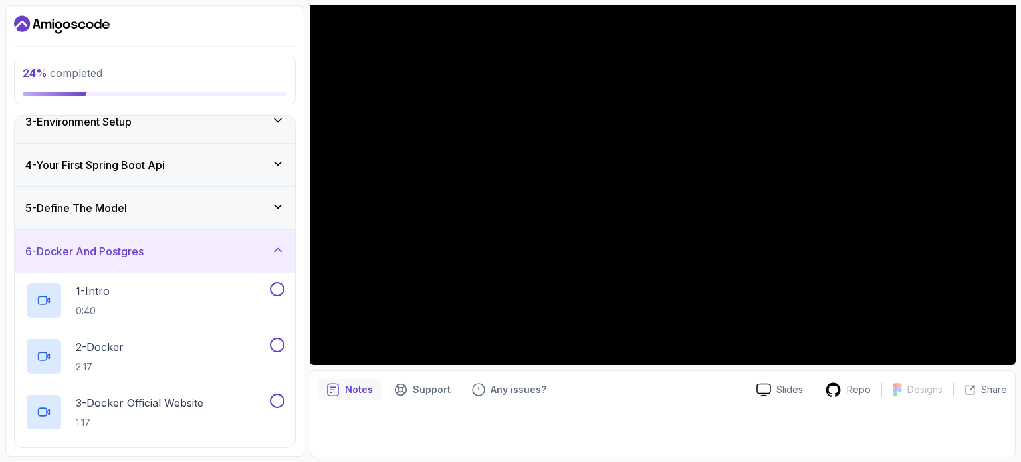
click at [276, 244] on icon at bounding box center [277, 249] width 13 height 13
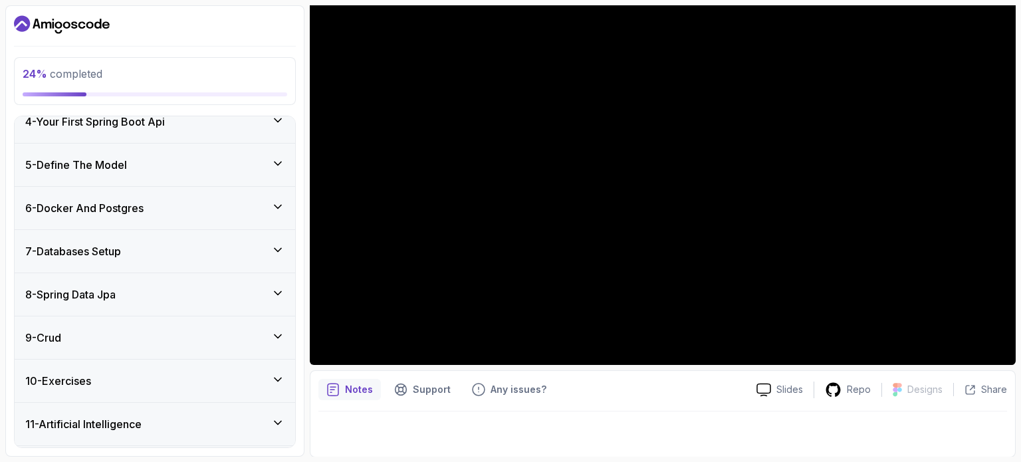
scroll to position [146, 0]
click at [194, 251] on div "7 - Databases Setup" at bounding box center [154, 251] width 259 height 16
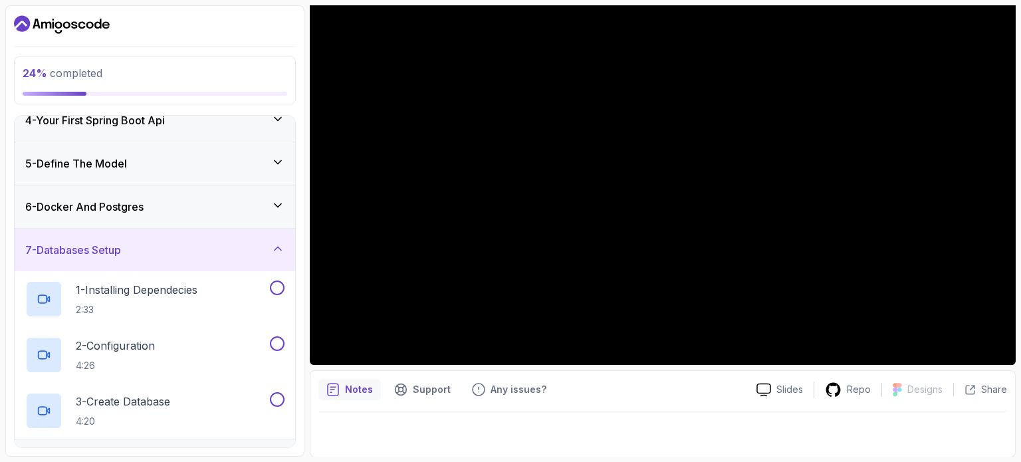
click at [194, 251] on div "7 - Databases Setup" at bounding box center [154, 250] width 259 height 16
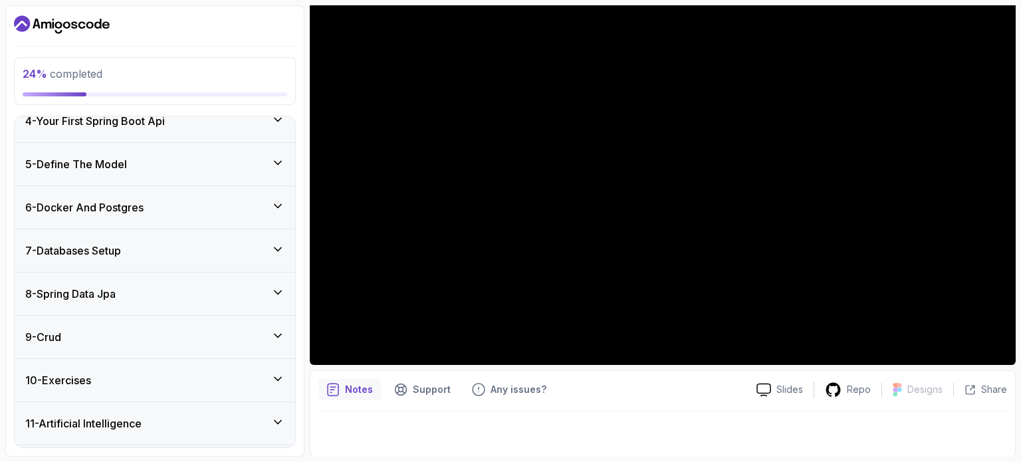
scroll to position [183, 0]
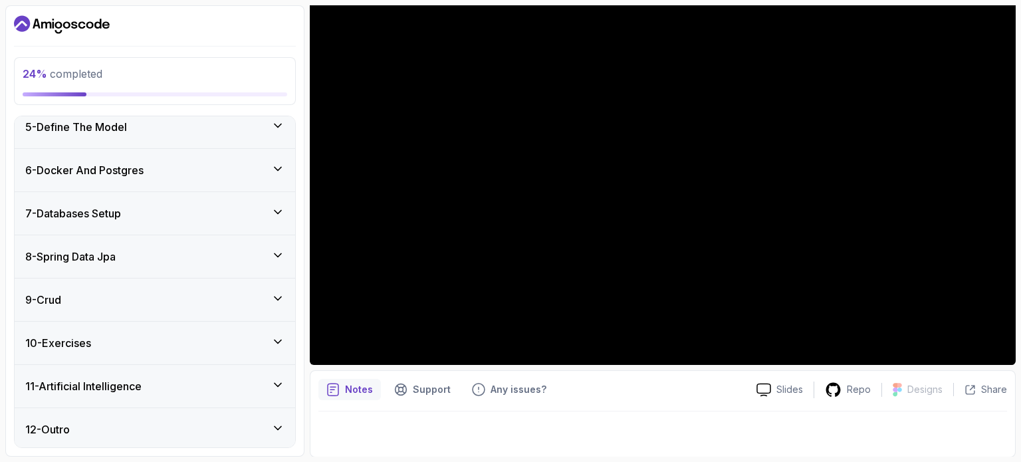
click at [171, 257] on div "8 - Spring Data Jpa" at bounding box center [154, 257] width 259 height 16
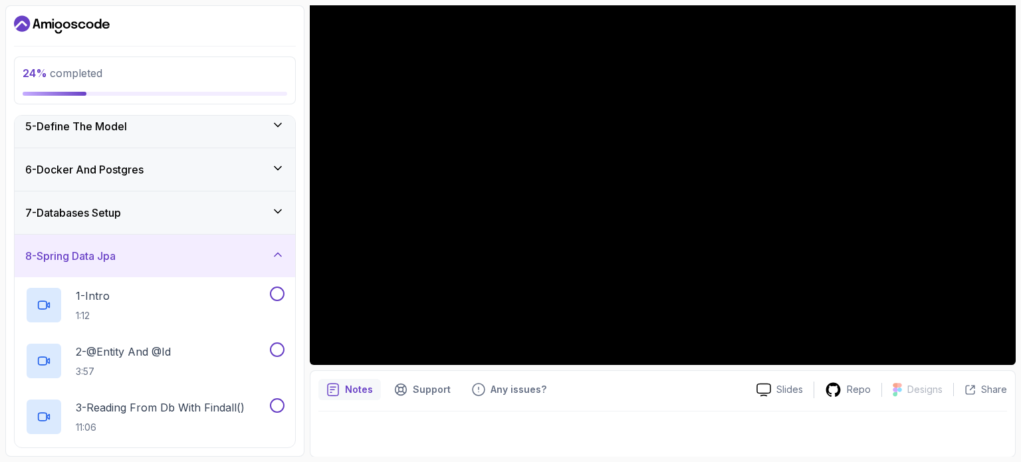
click at [171, 257] on div "8 - Spring Data Jpa" at bounding box center [154, 256] width 259 height 16
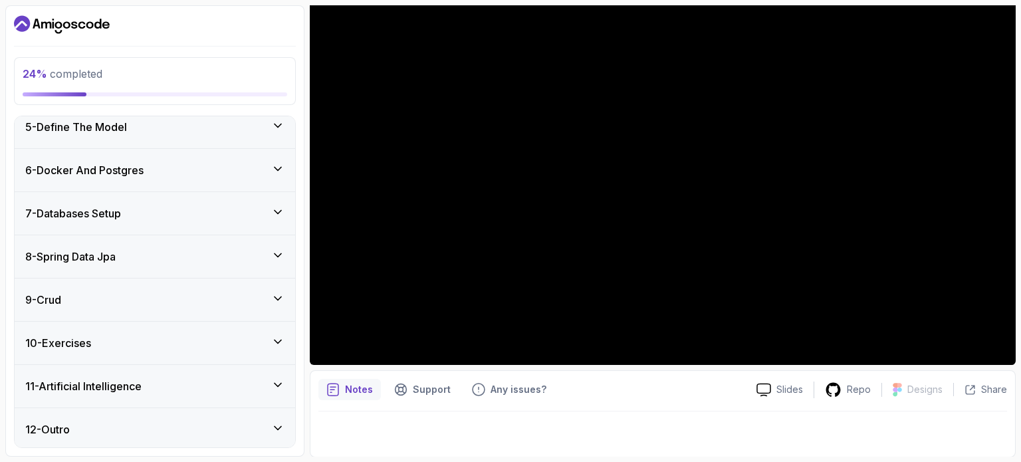
click at [171, 292] on div "9 - Crud" at bounding box center [154, 300] width 259 height 16
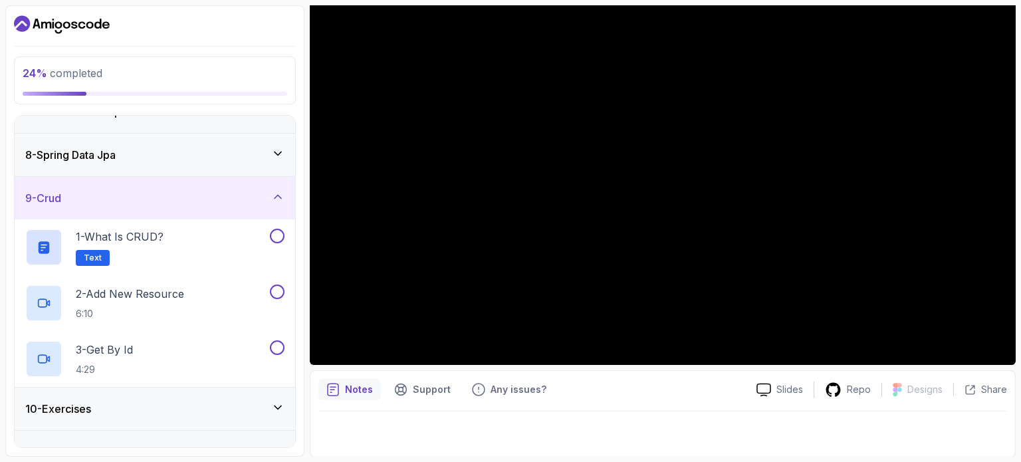
scroll to position [288, 0]
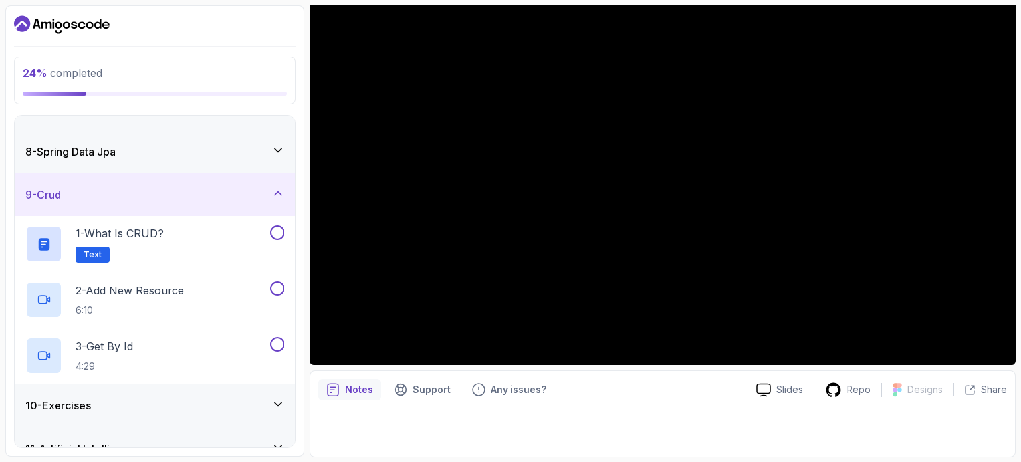
click at [173, 183] on div "9 - Crud" at bounding box center [155, 194] width 280 height 43
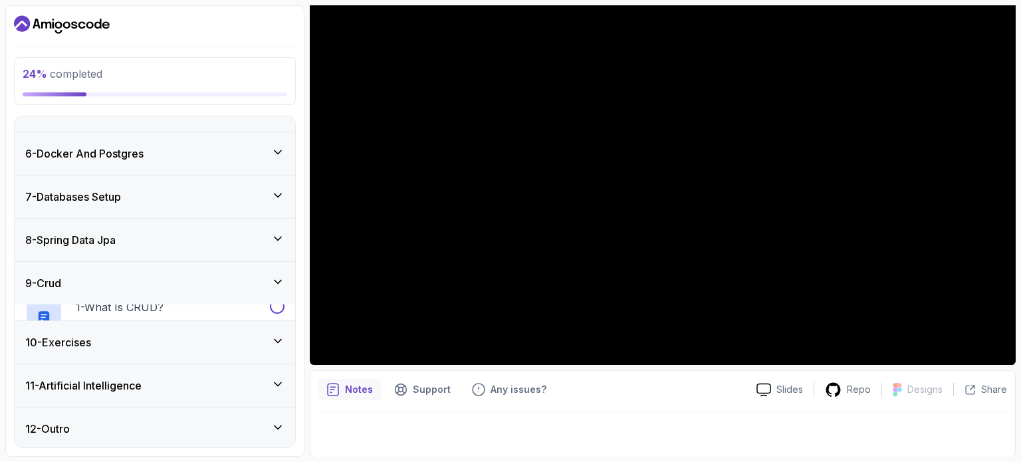
scroll to position [183, 0]
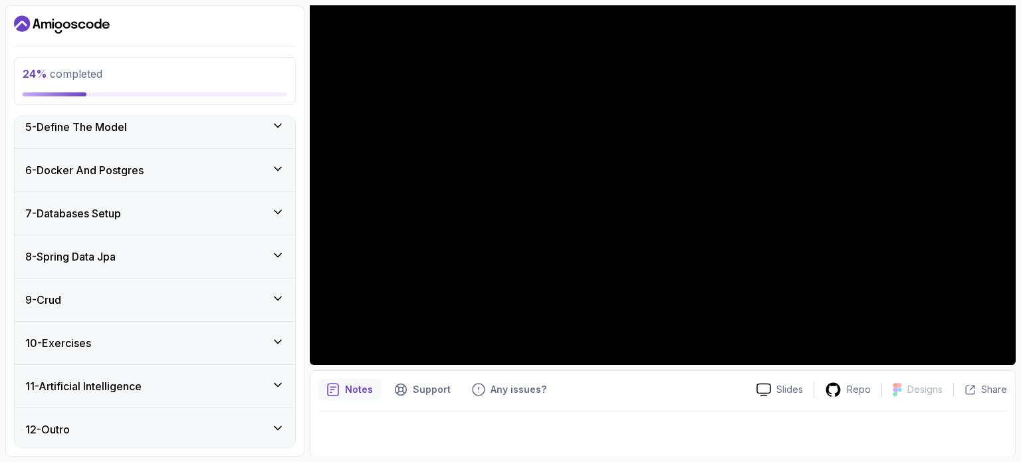
click at [146, 341] on div "10 - Exercises" at bounding box center [154, 343] width 259 height 16
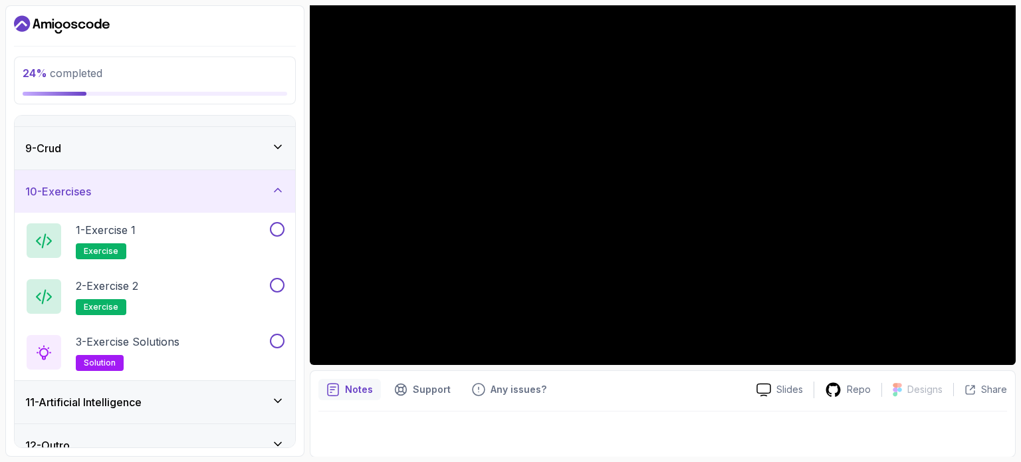
scroll to position [351, 0]
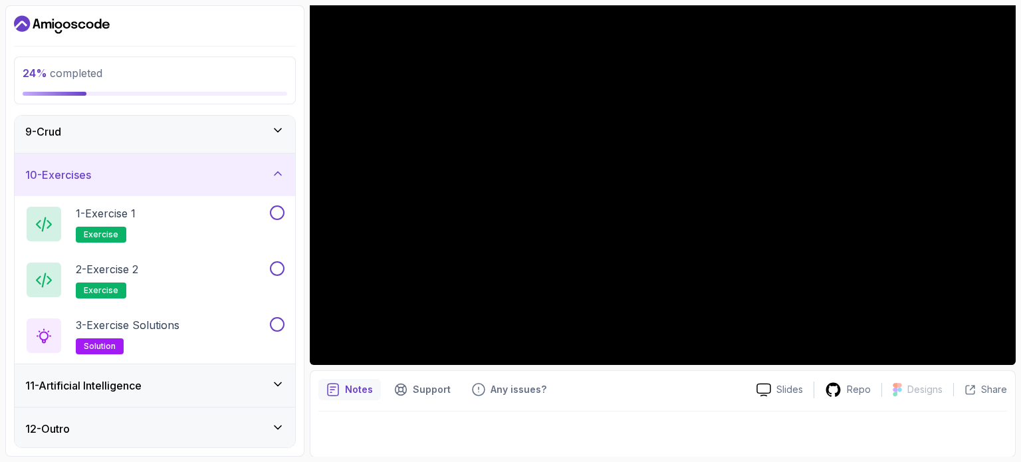
click at [266, 171] on div "10 - Exercises" at bounding box center [154, 175] width 259 height 16
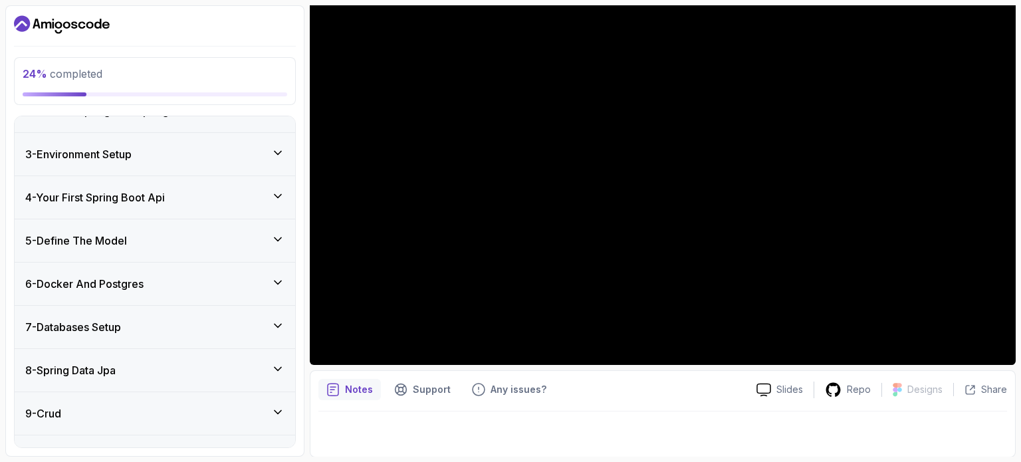
scroll to position [0, 0]
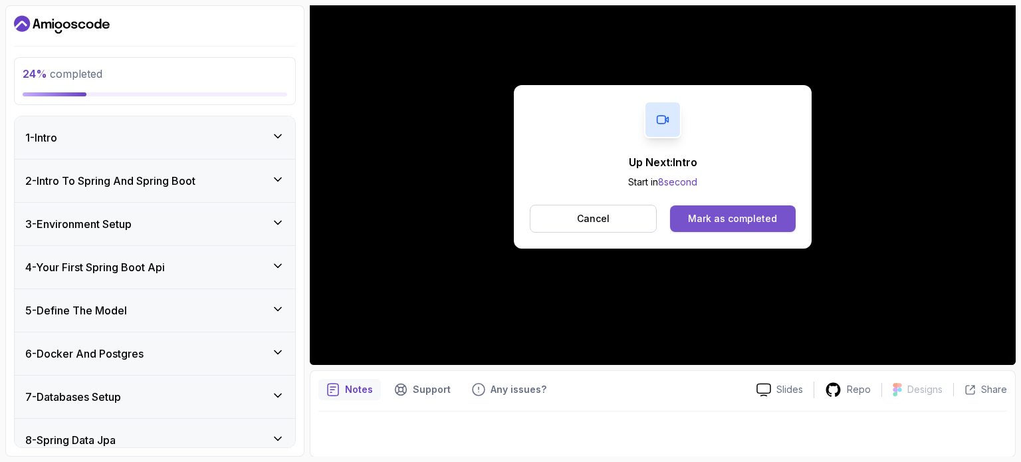
click at [744, 215] on div "Mark as completed" at bounding box center [732, 218] width 89 height 13
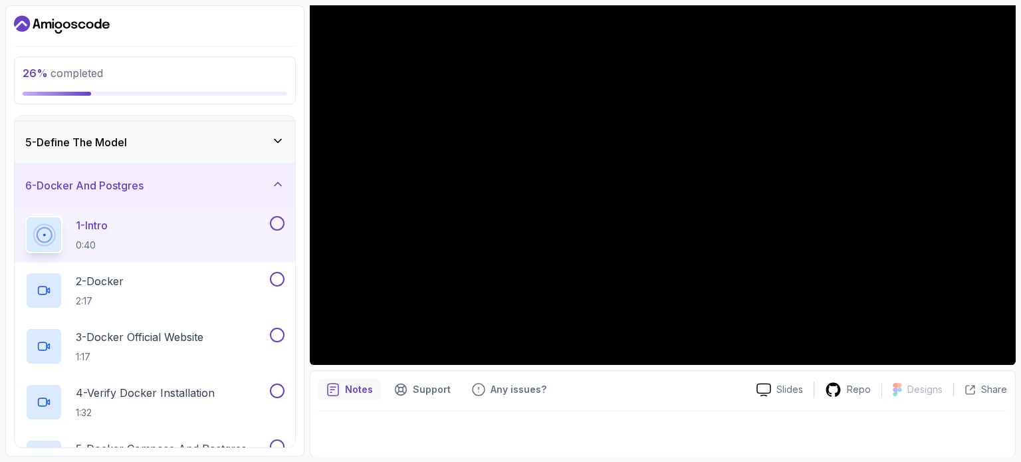
scroll to position [169, 0]
